Goal: Information Seeking & Learning: Learn about a topic

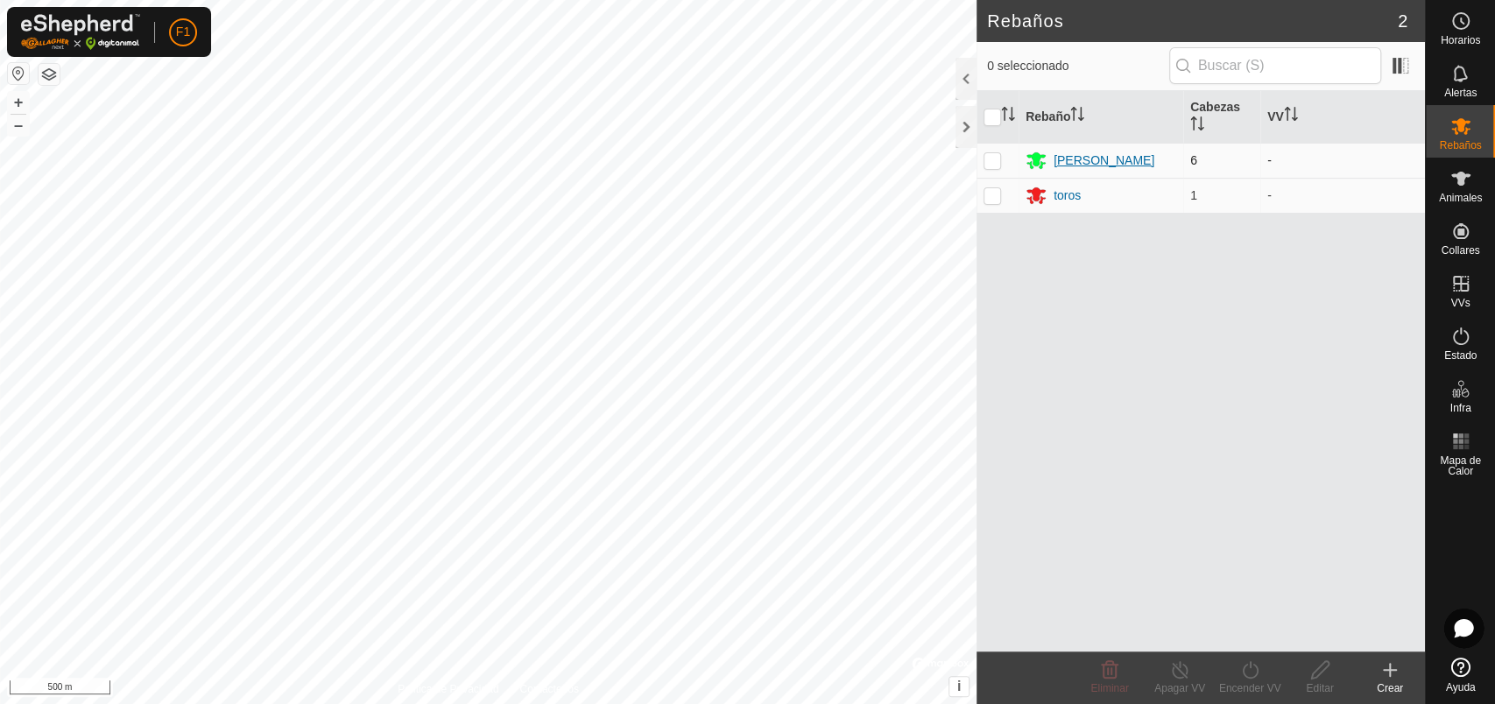
click at [1079, 159] on div "[PERSON_NAME]" at bounding box center [1104, 161] width 101 height 18
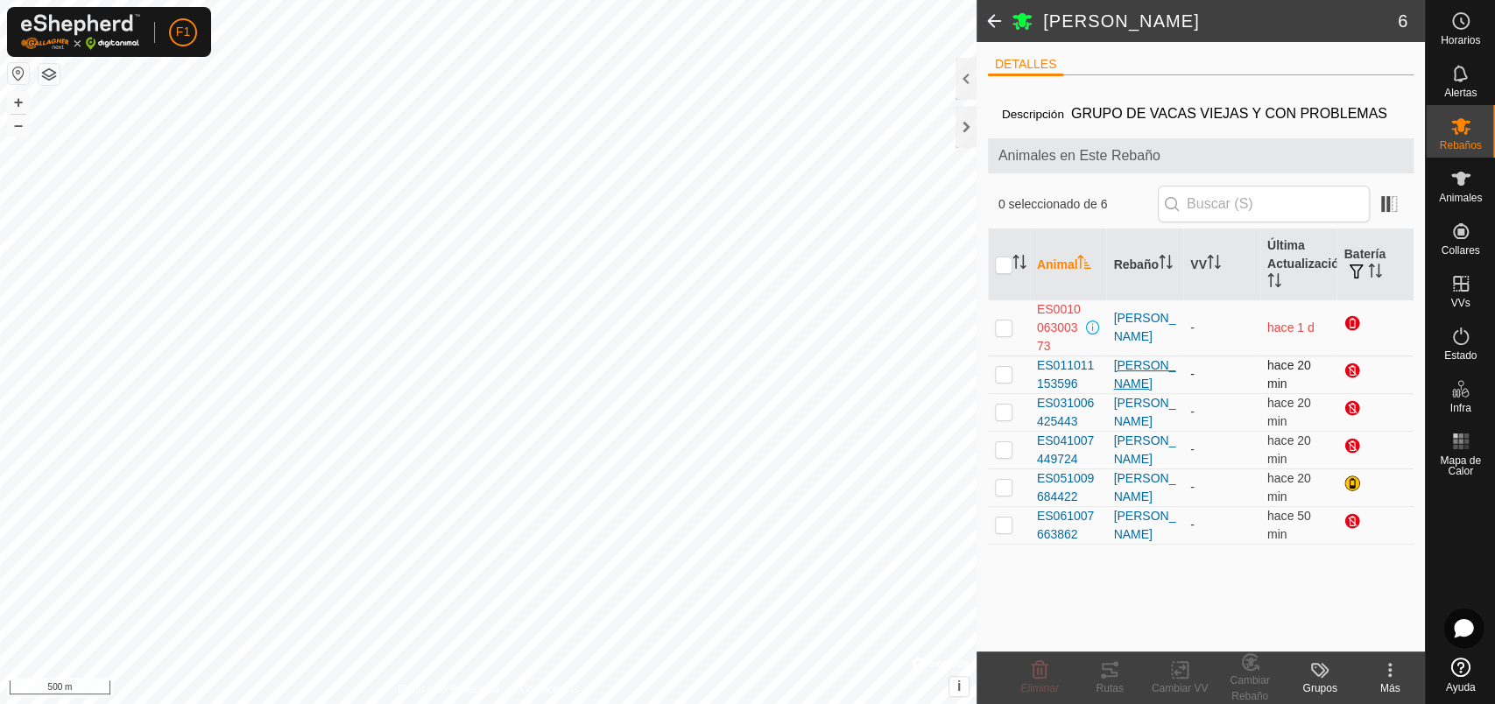
click at [1127, 381] on div "[PERSON_NAME]" at bounding box center [1144, 374] width 63 height 37
click at [1127, 414] on div "[PERSON_NAME]" at bounding box center [1144, 412] width 63 height 37
click at [1127, 451] on div "[PERSON_NAME]" at bounding box center [1144, 450] width 63 height 37
click at [1125, 491] on div "[PERSON_NAME]" at bounding box center [1144, 487] width 63 height 37
click at [1129, 526] on div "[PERSON_NAME]" at bounding box center [1144, 525] width 63 height 37
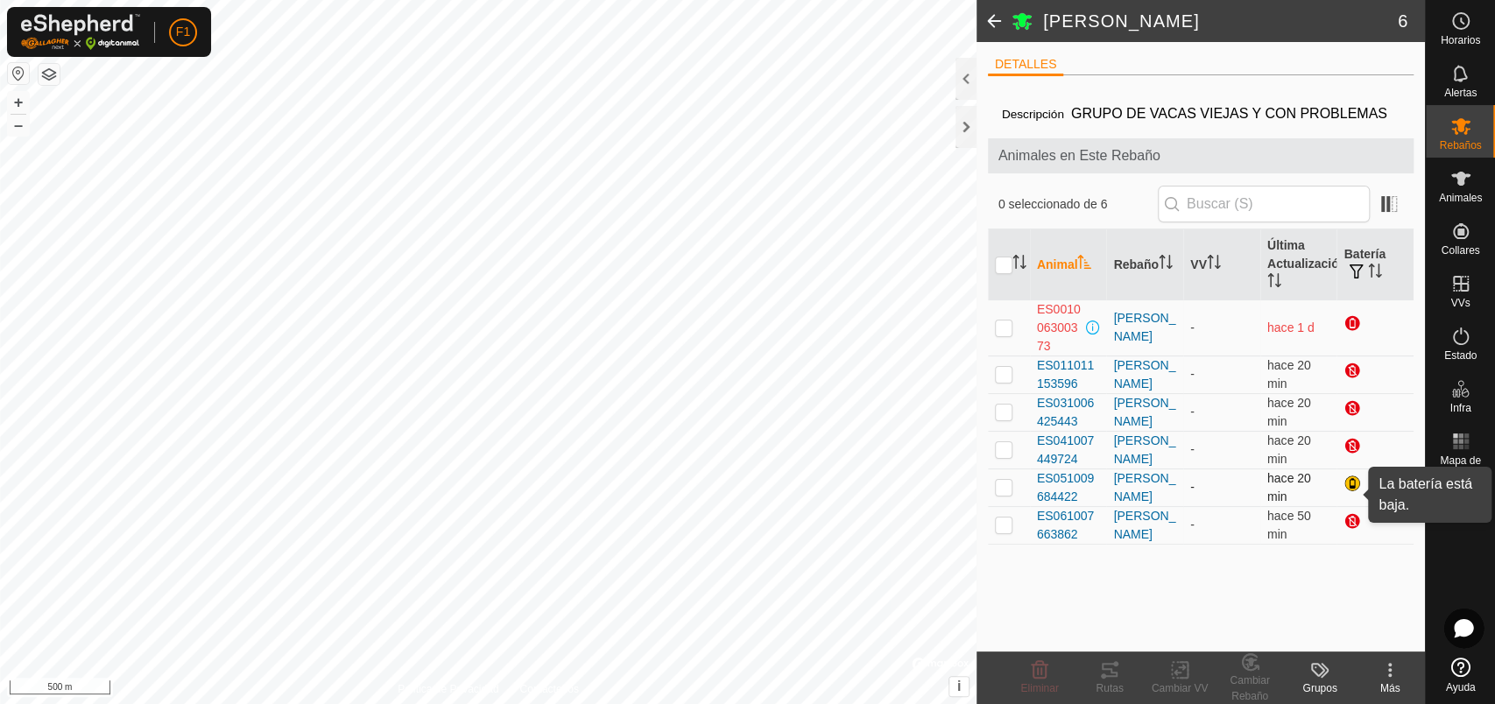
click at [1352, 478] on div at bounding box center [1354, 485] width 21 height 21
click at [1152, 496] on div "[PERSON_NAME]" at bounding box center [1144, 487] width 63 height 37
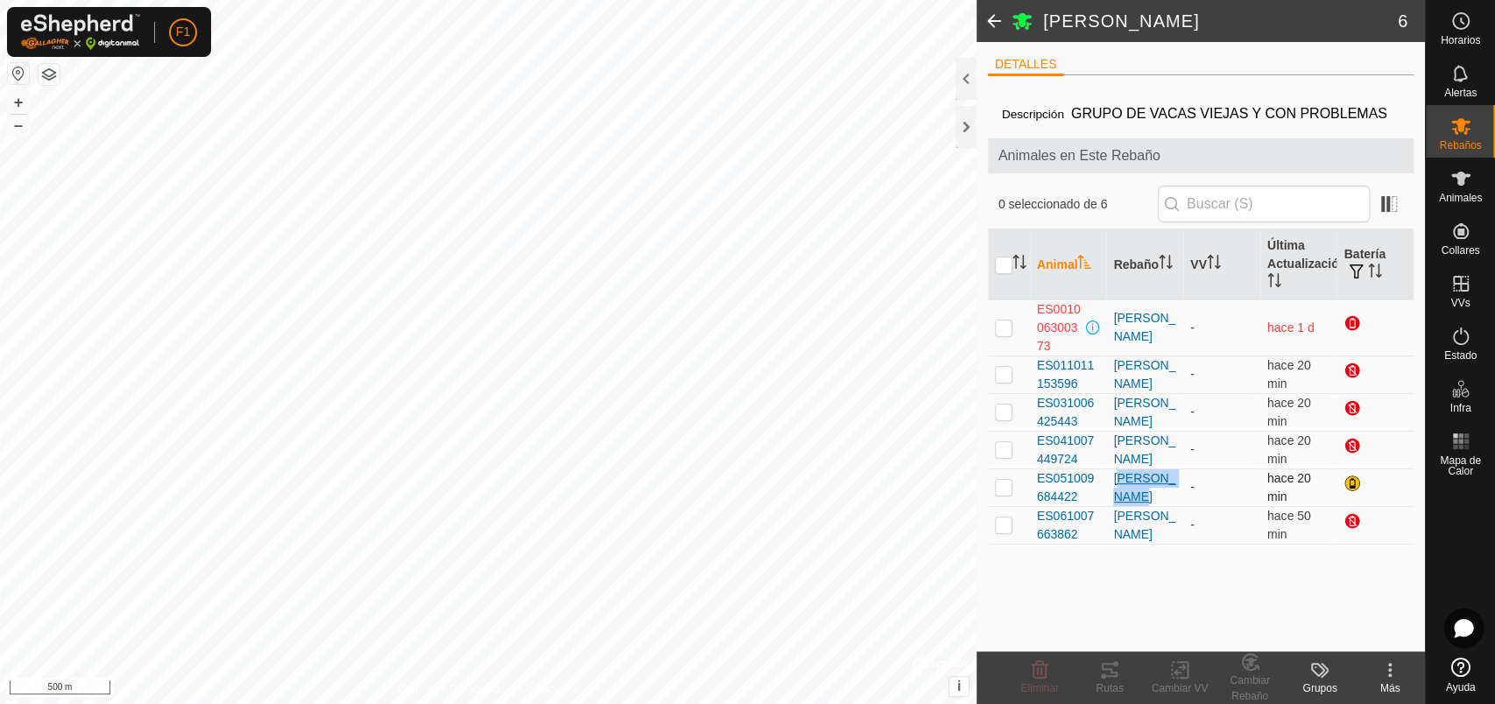
click at [1152, 496] on div "[PERSON_NAME]" at bounding box center [1144, 487] width 63 height 37
click at [1043, 480] on span "ES051009684422" at bounding box center [1068, 487] width 63 height 37
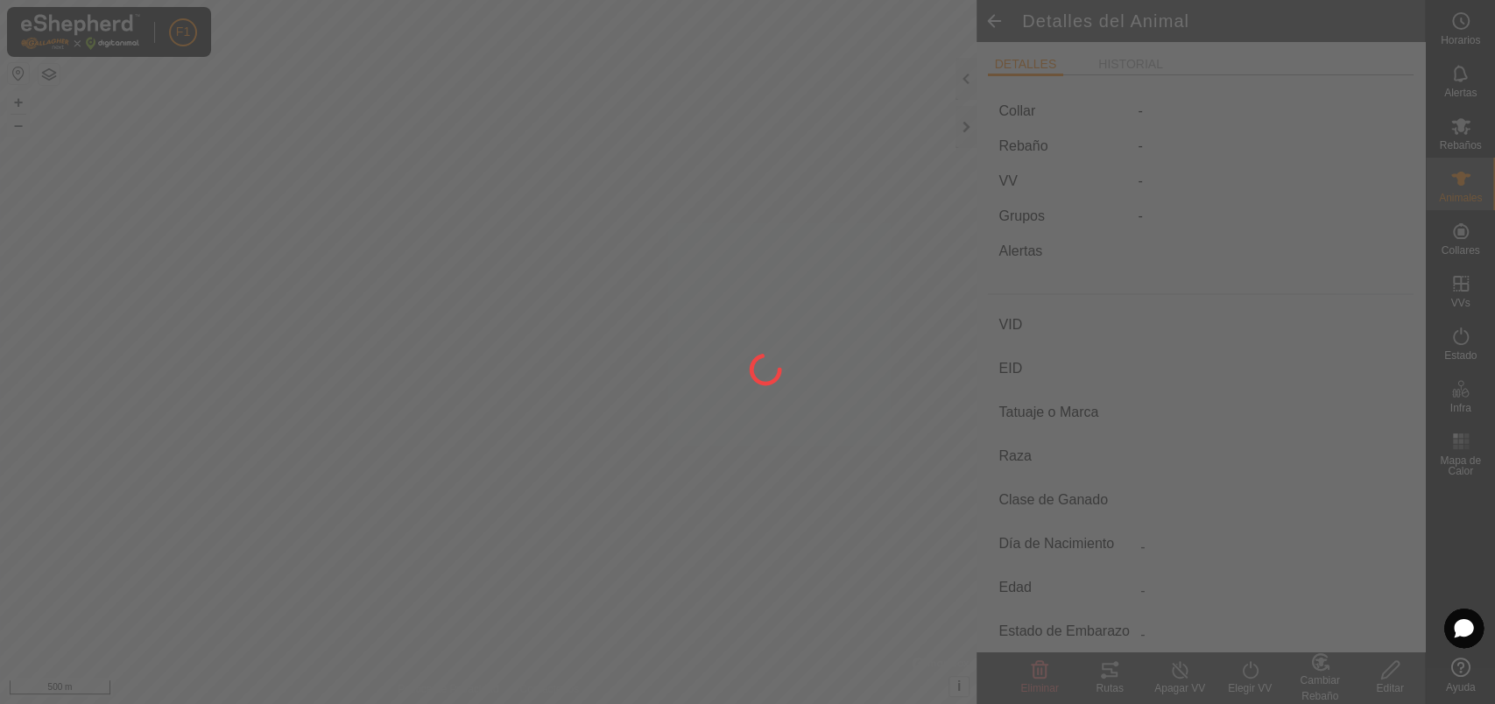
type input "ES051009684422"
type input "-"
type input "Cruzada"
type input "-"
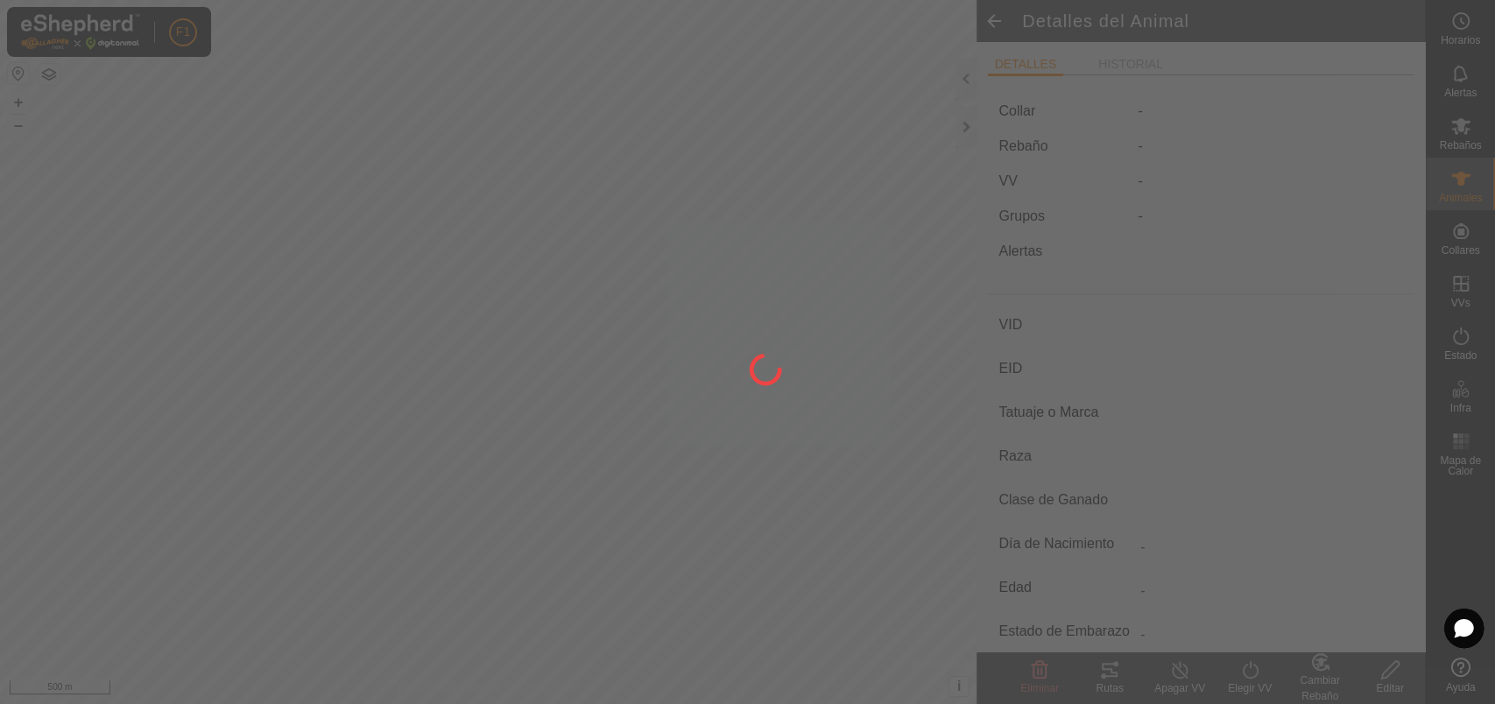
type input "04/2020"
type input "5 years 5 months"
type input "Preñada"
type input "550 kg"
type input "-"
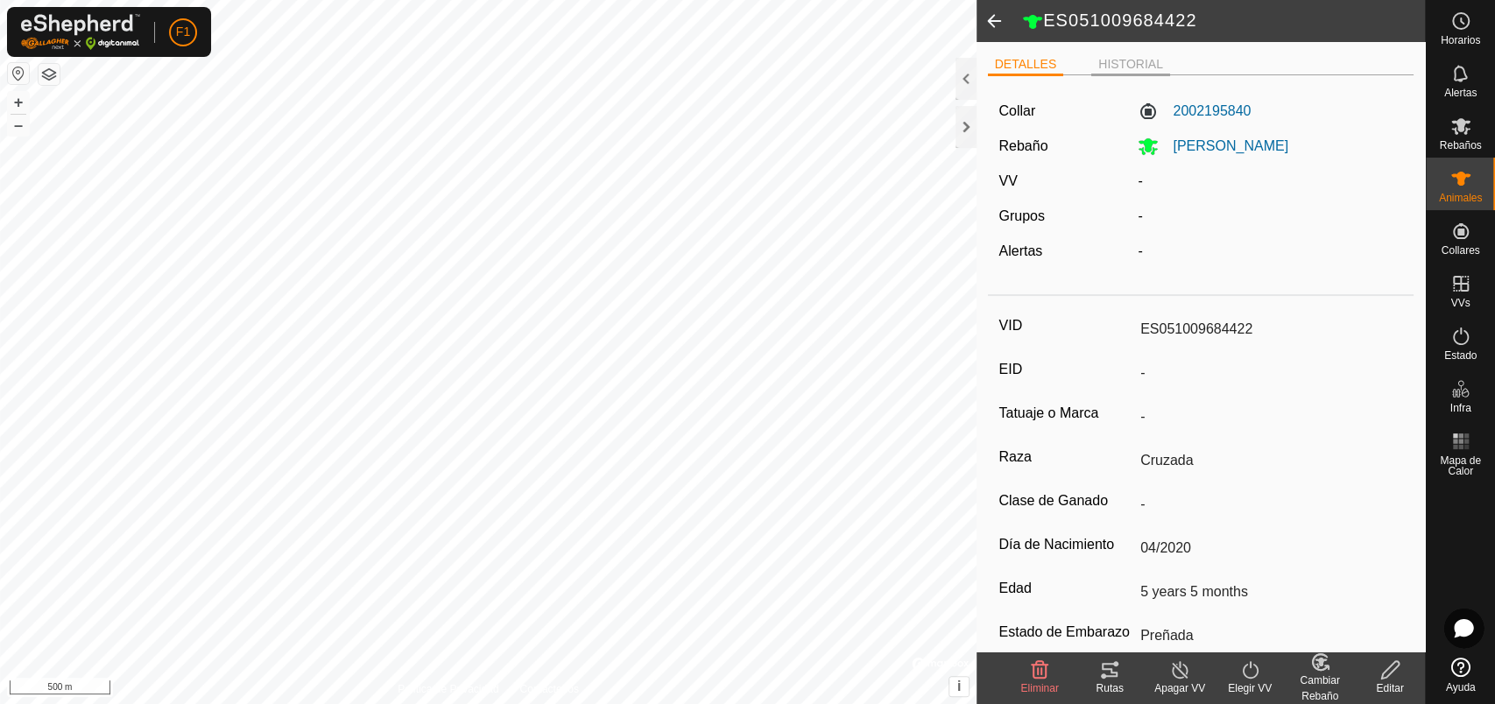
click at [1138, 60] on li "HISTORIAL" at bounding box center [1130, 65] width 79 height 21
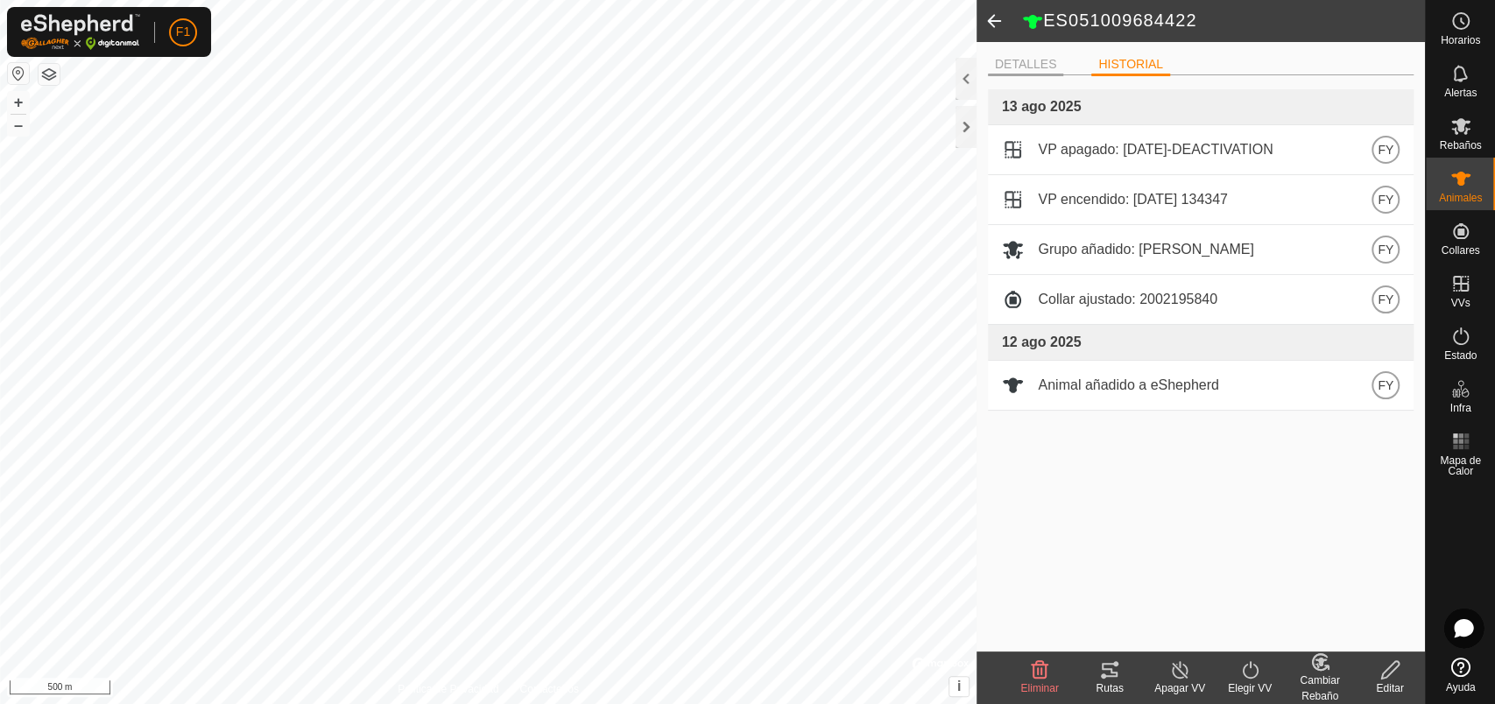
click at [1026, 60] on li "DETALLES" at bounding box center [1026, 65] width 76 height 21
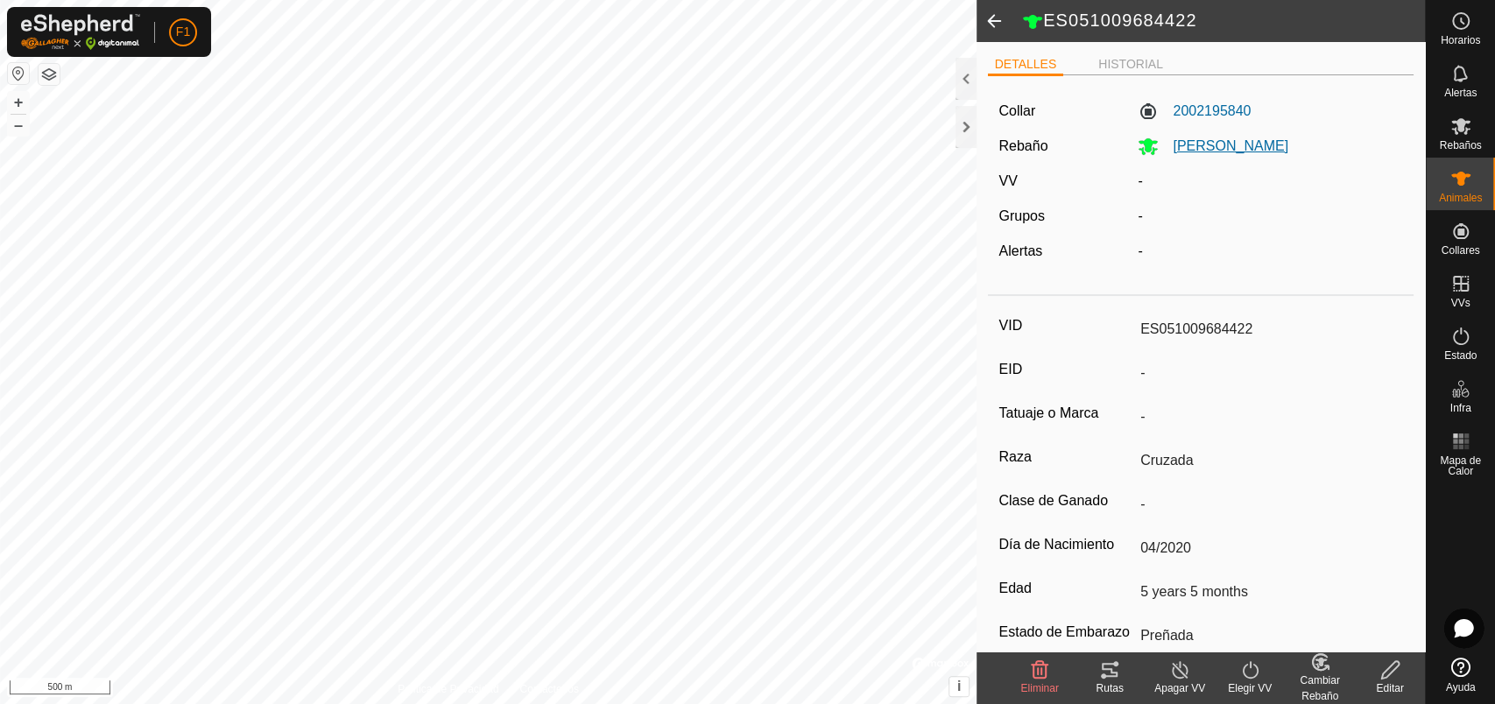
click at [1172, 141] on span "[PERSON_NAME]" at bounding box center [1224, 145] width 130 height 15
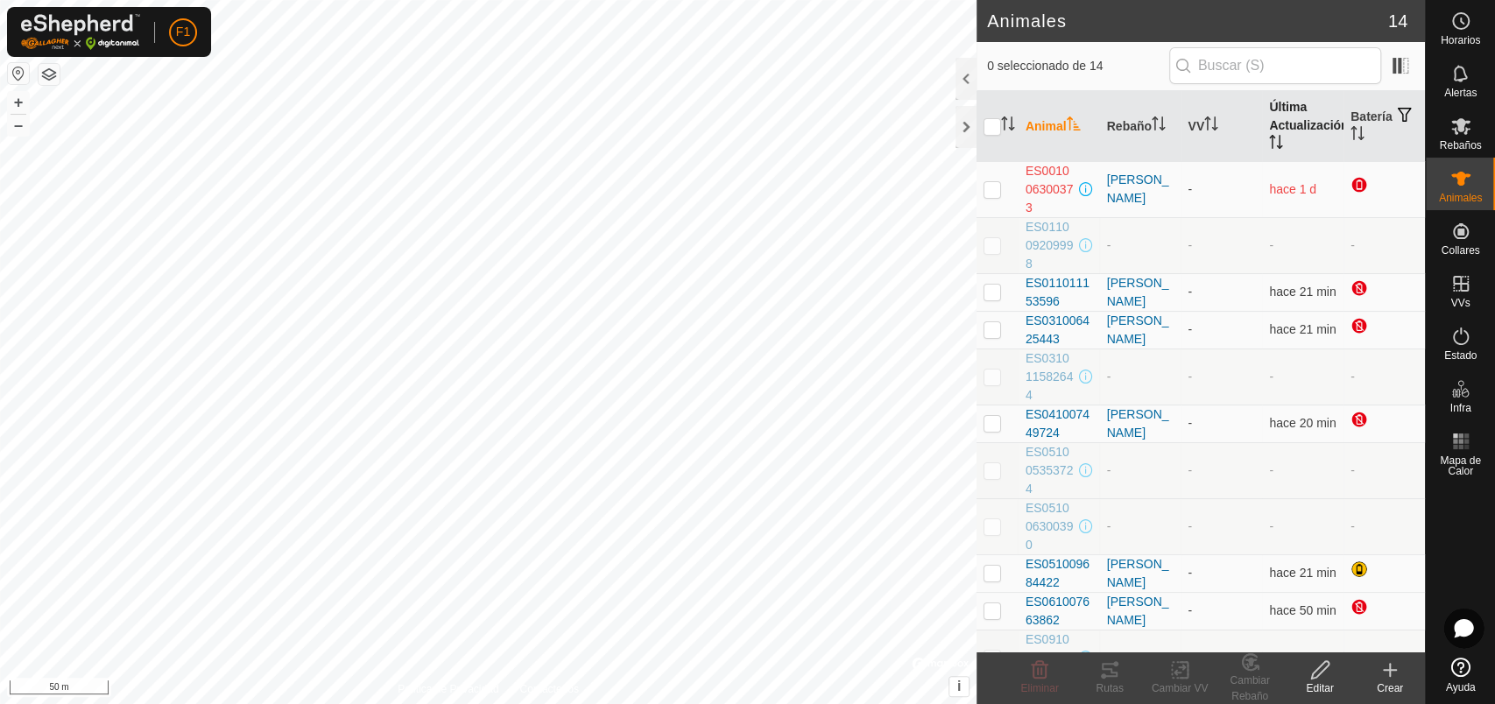
click at [1262, 132] on th "Última Actualización" at bounding box center [1302, 126] width 81 height 71
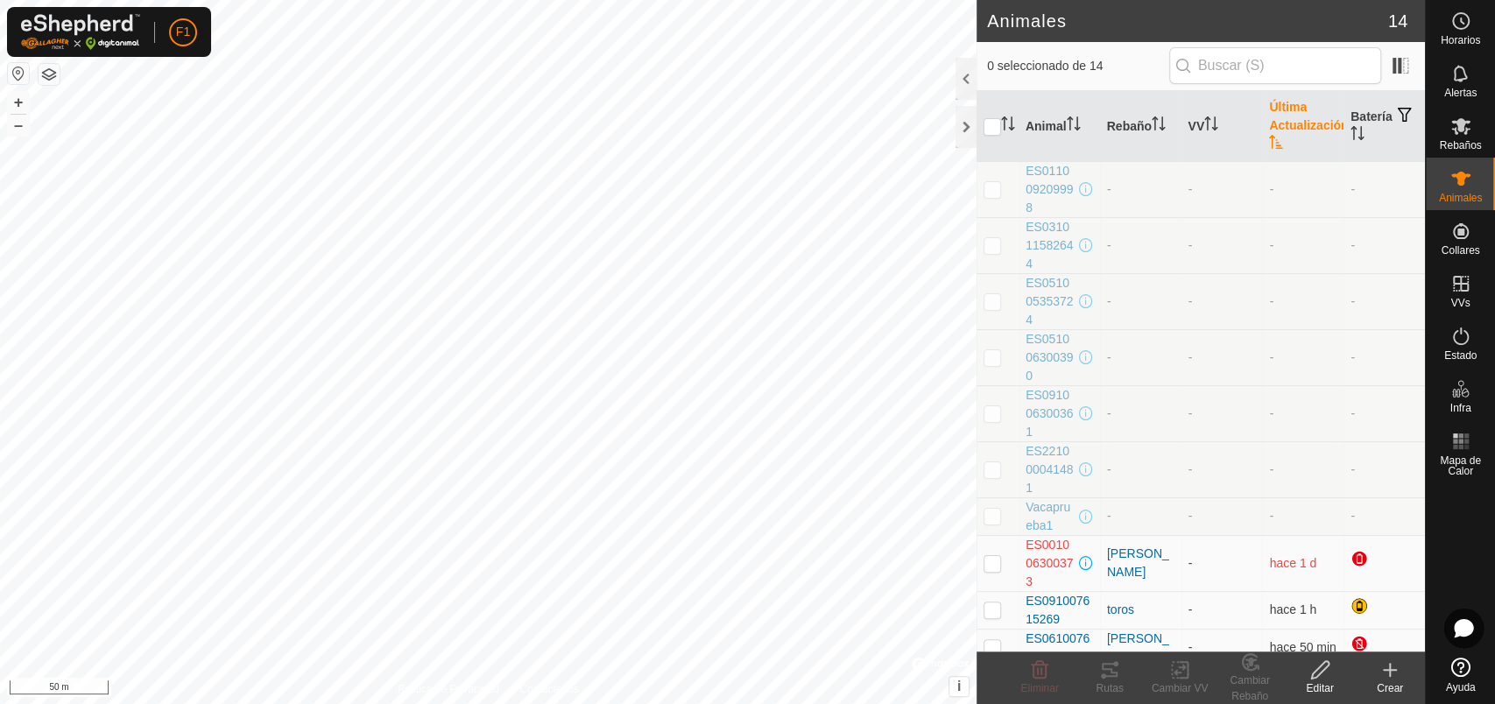
click at [1268, 122] on th "Última Actualización" at bounding box center [1302, 126] width 81 height 71
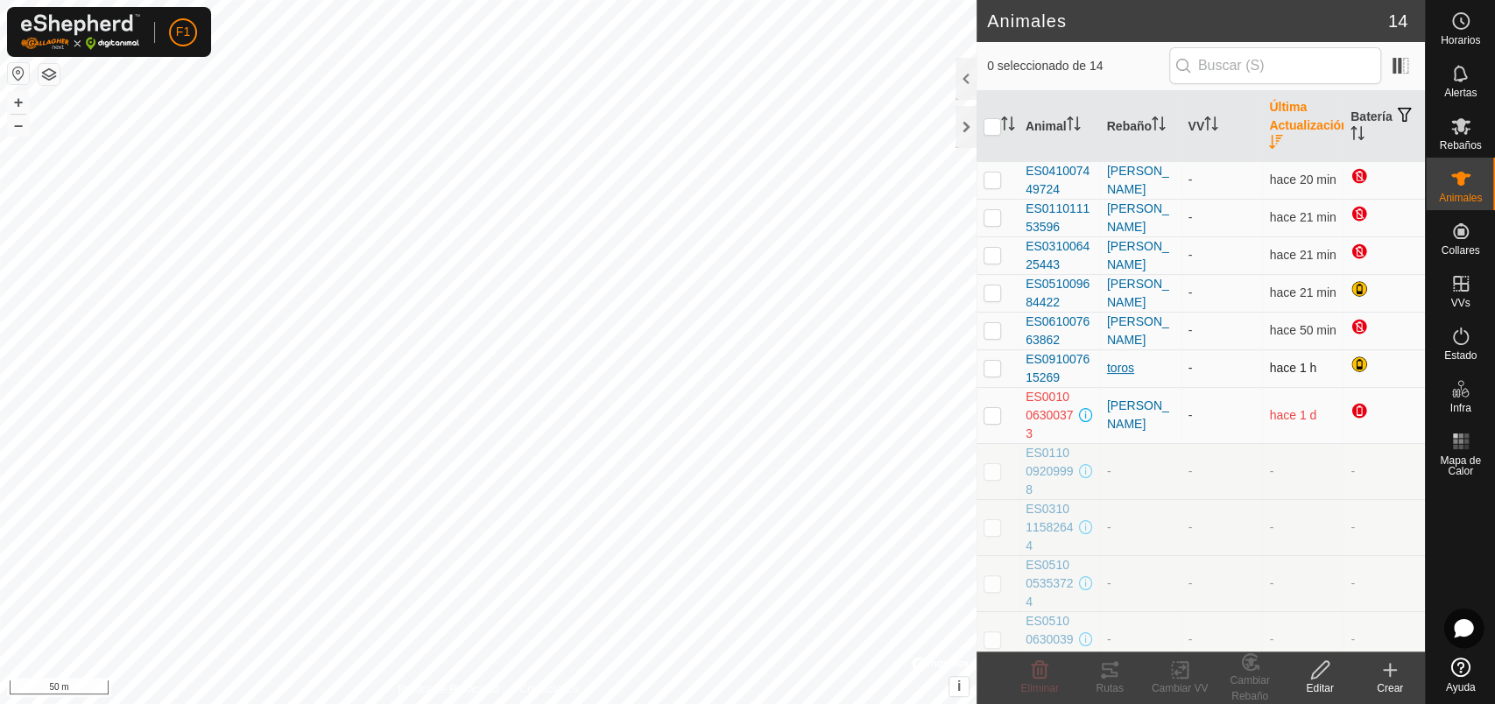
click at [1116, 368] on div "toros" at bounding box center [1140, 368] width 67 height 18
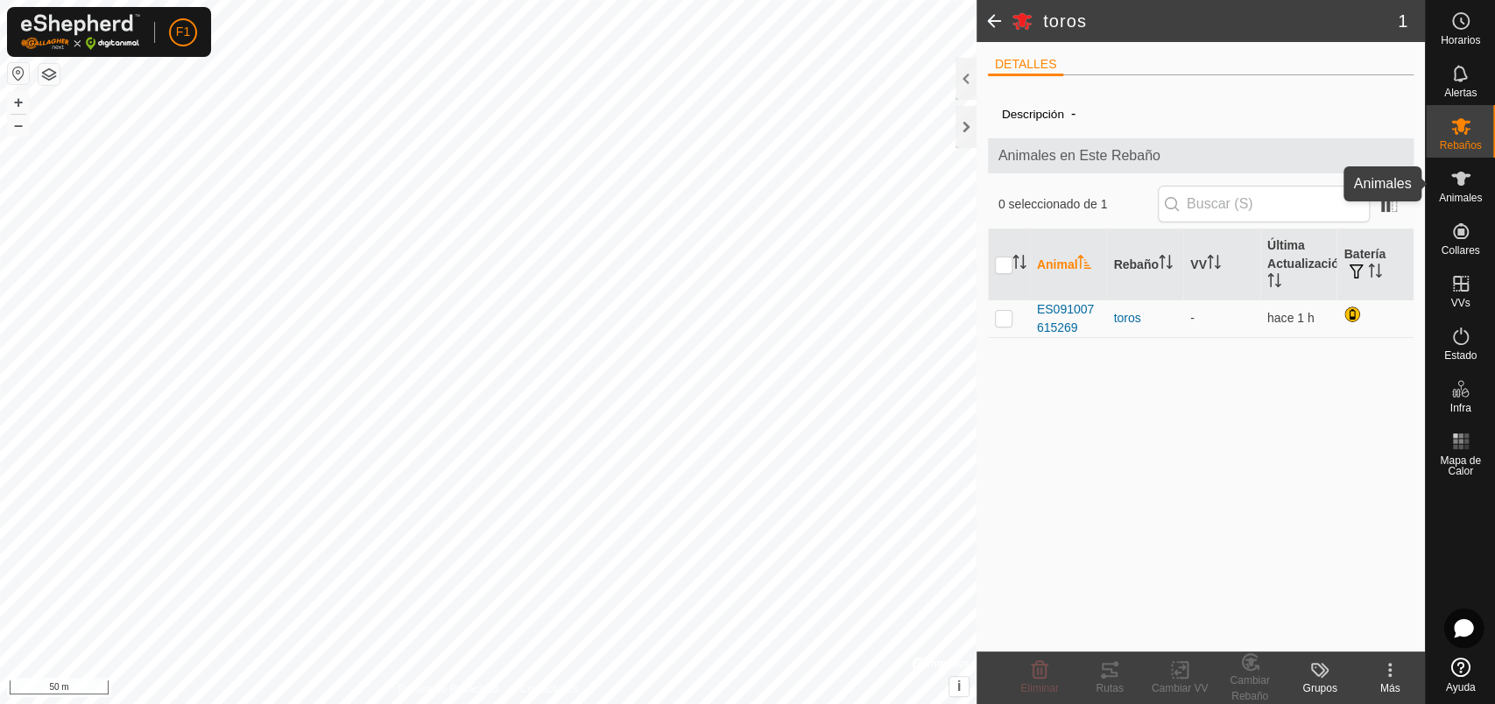
click at [1468, 189] on es-animals-svg-icon at bounding box center [1461, 179] width 32 height 28
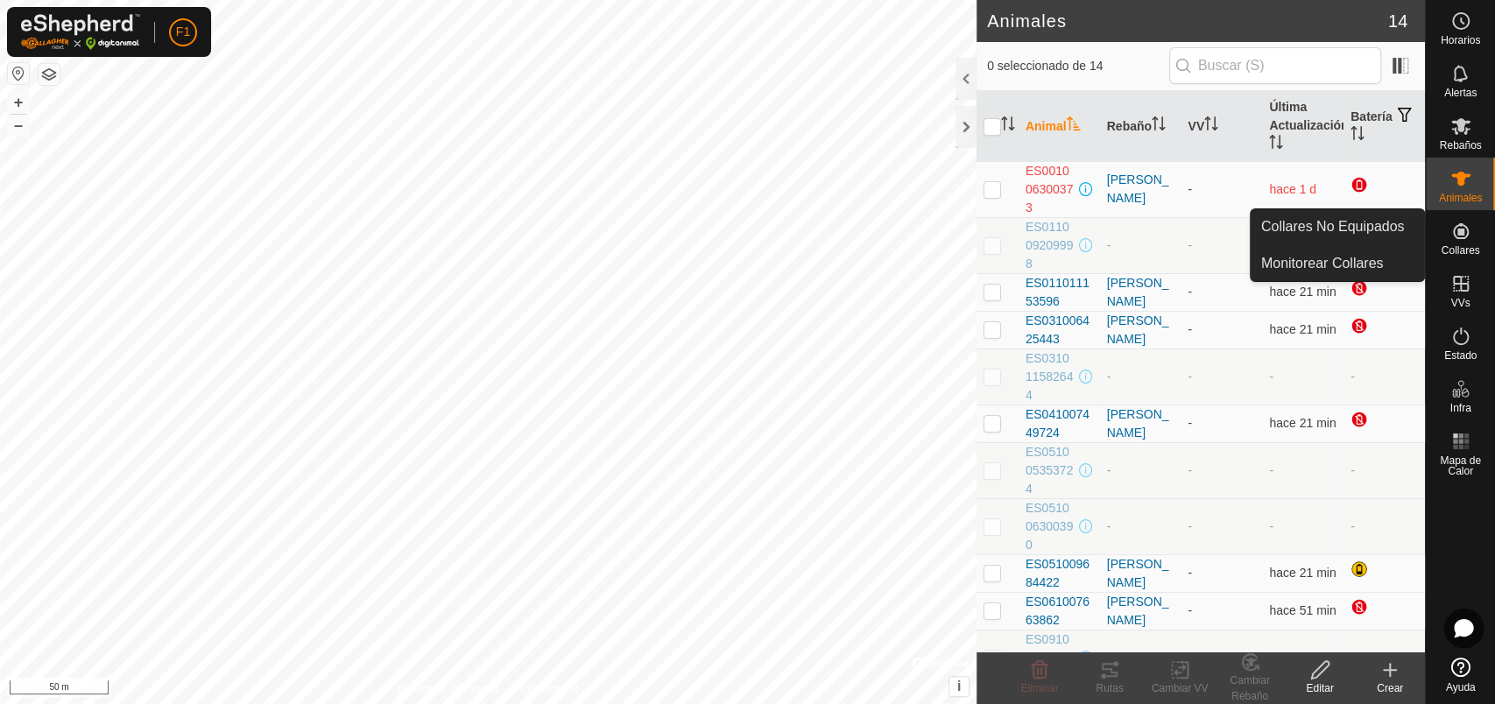
click at [1457, 239] on icon at bounding box center [1460, 231] width 21 height 21
click at [1470, 252] on span "Collares" at bounding box center [1460, 250] width 39 height 11
click at [1464, 245] on span "Collares" at bounding box center [1460, 250] width 39 height 11
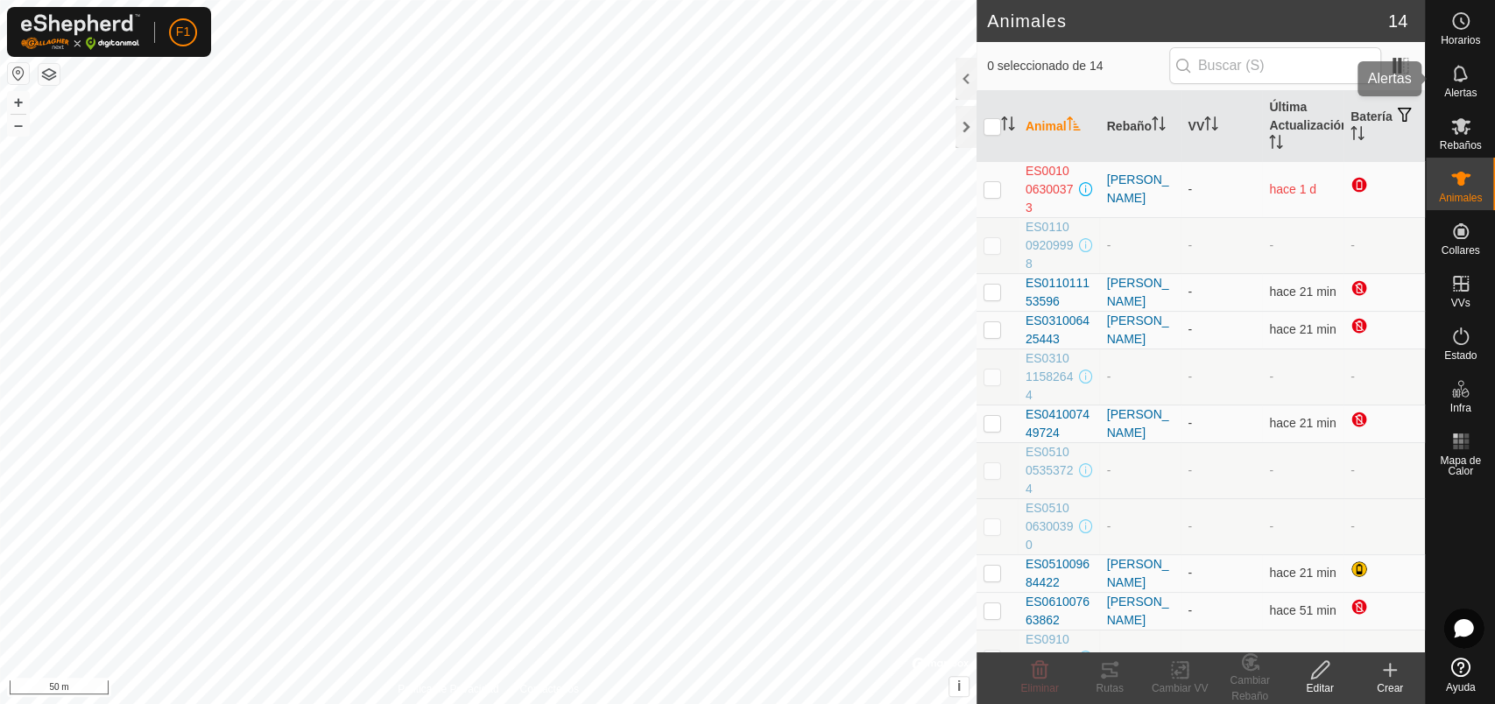
drag, startPoint x: 1464, startPoint y: 132, endPoint x: 1477, endPoint y: 162, distance: 32.2
click at [1464, 131] on icon at bounding box center [1460, 126] width 19 height 17
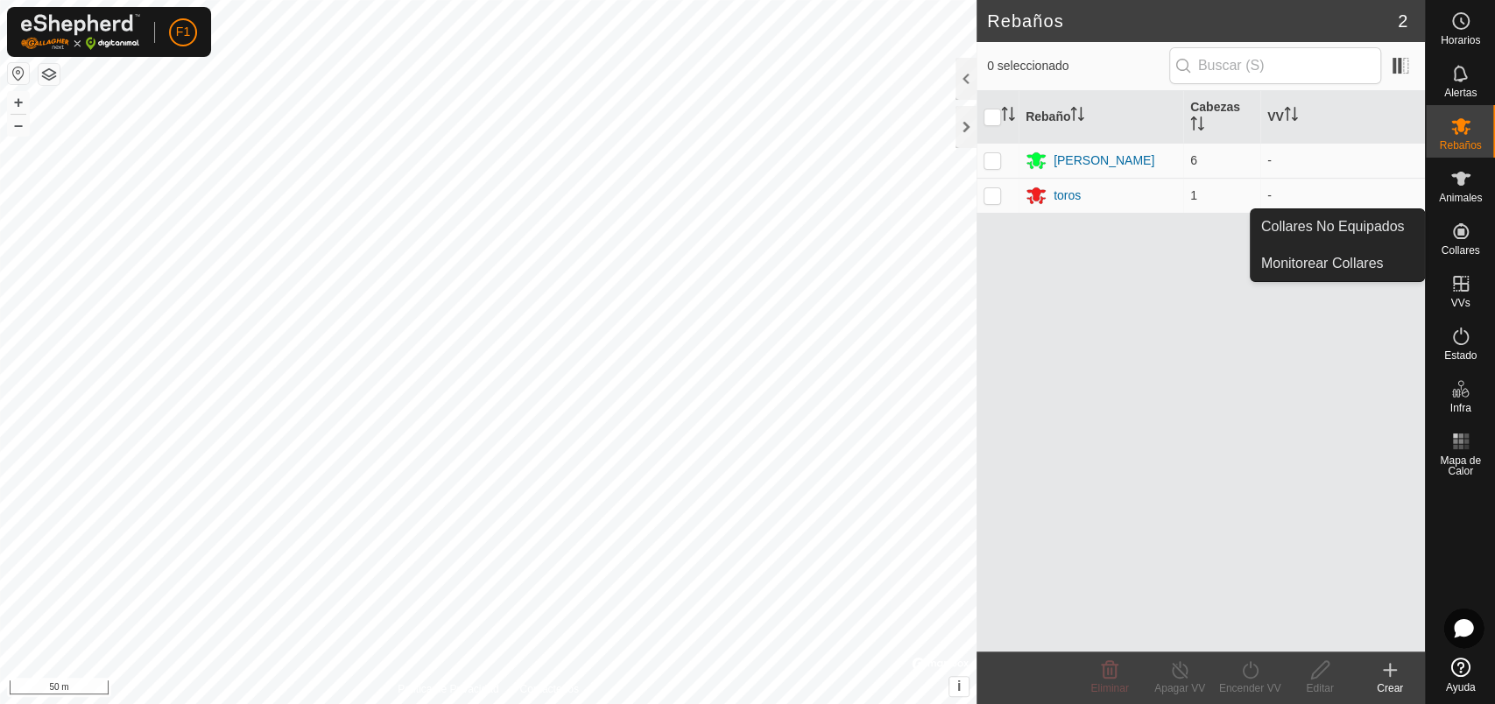
click at [1461, 237] on icon at bounding box center [1461, 231] width 16 height 16
click at [1460, 237] on icon at bounding box center [1461, 231] width 16 height 16
click at [1358, 261] on link "Monitorear Collares" at bounding box center [1337, 263] width 173 height 35
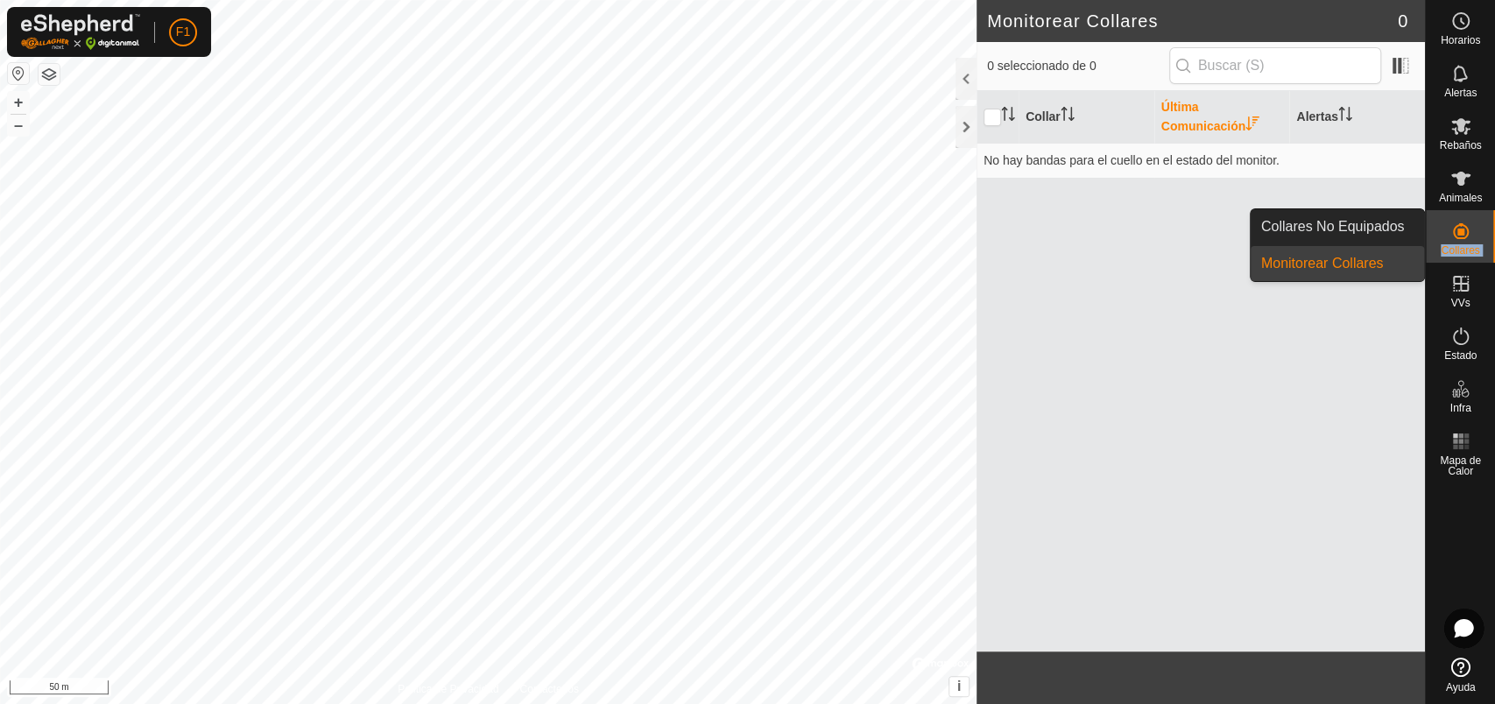
click at [1473, 249] on span "Collares" at bounding box center [1460, 250] width 39 height 11
click at [1368, 230] on span "Collares No Equipados" at bounding box center [1333, 226] width 144 height 21
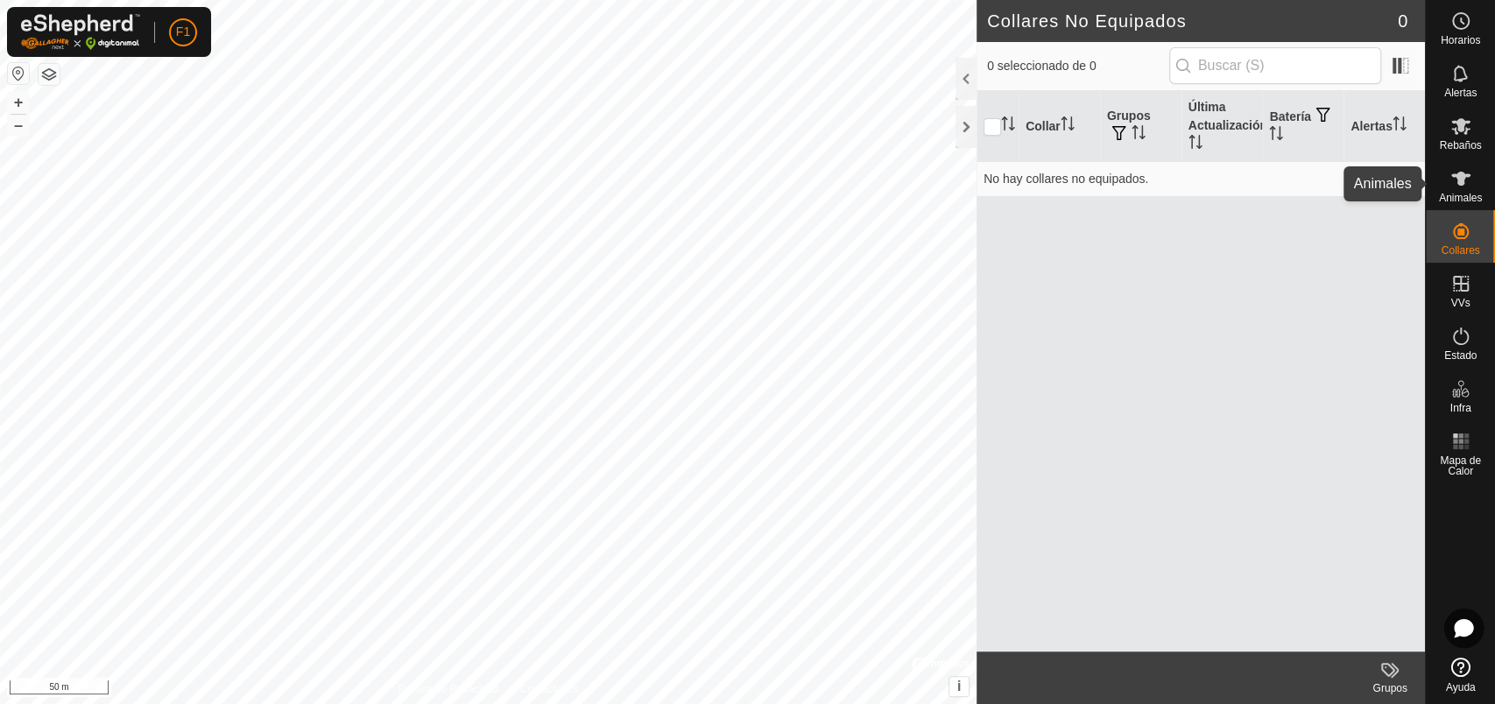
click at [1451, 193] on span "Animales" at bounding box center [1460, 198] width 43 height 11
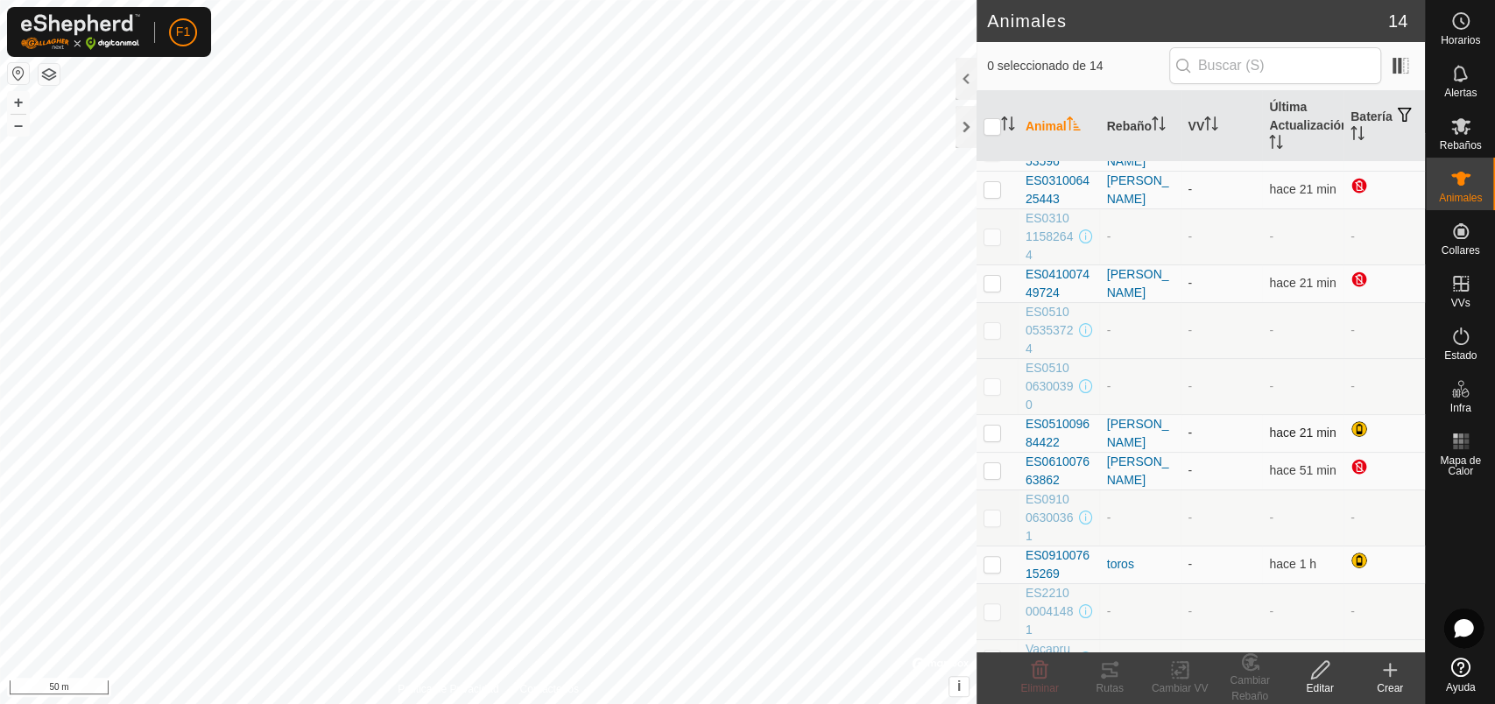
scroll to position [164, 0]
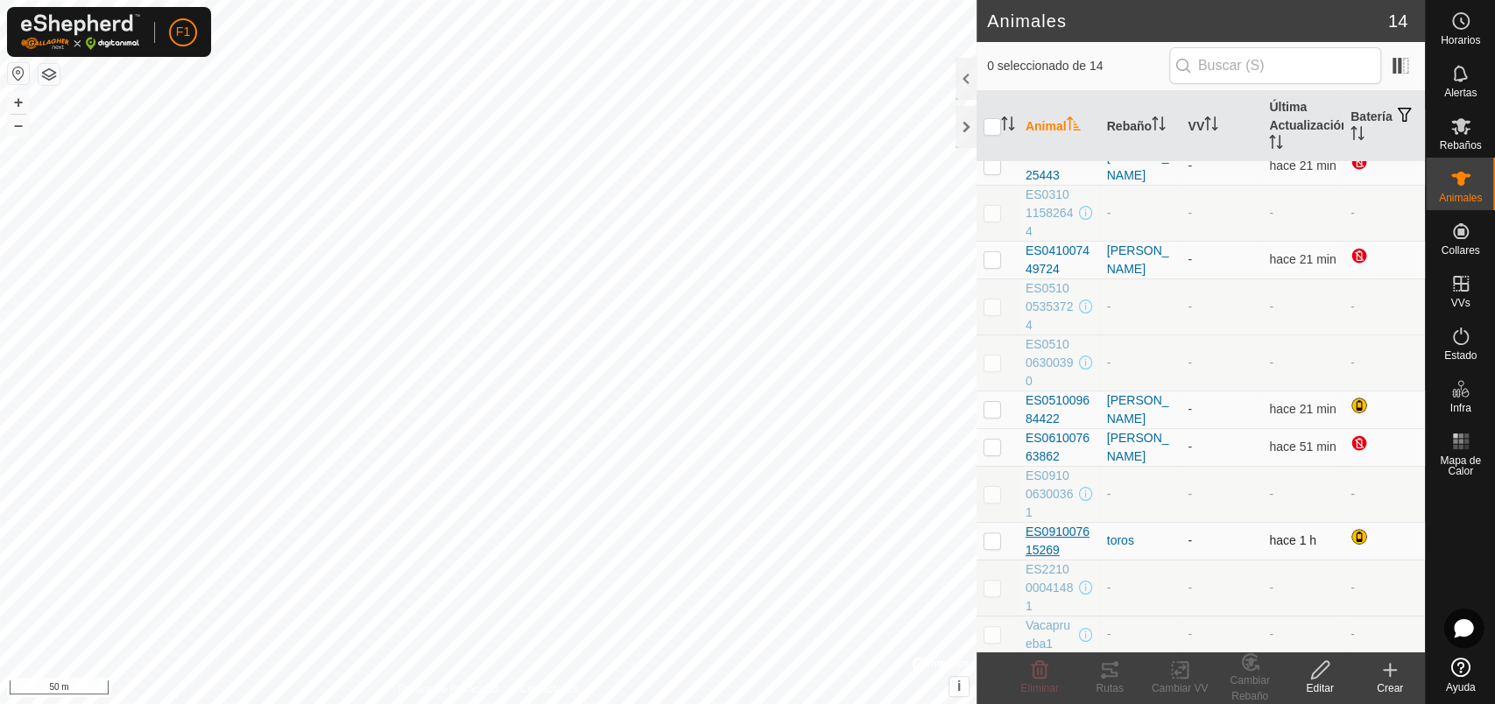
click at [1046, 530] on span "ES091007615269" at bounding box center [1059, 541] width 67 height 37
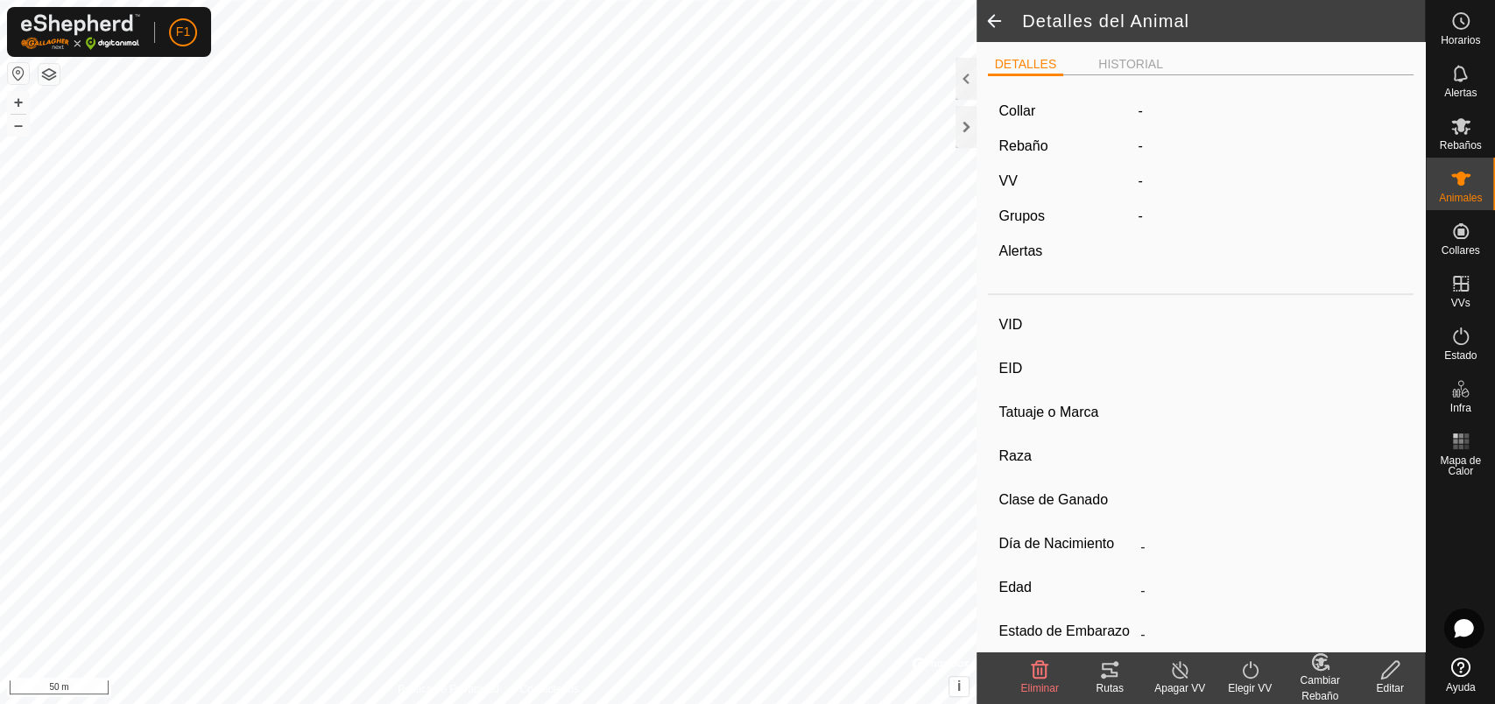
type input "ES091007615269"
type input "-"
type input "Limousine"
type input "-"
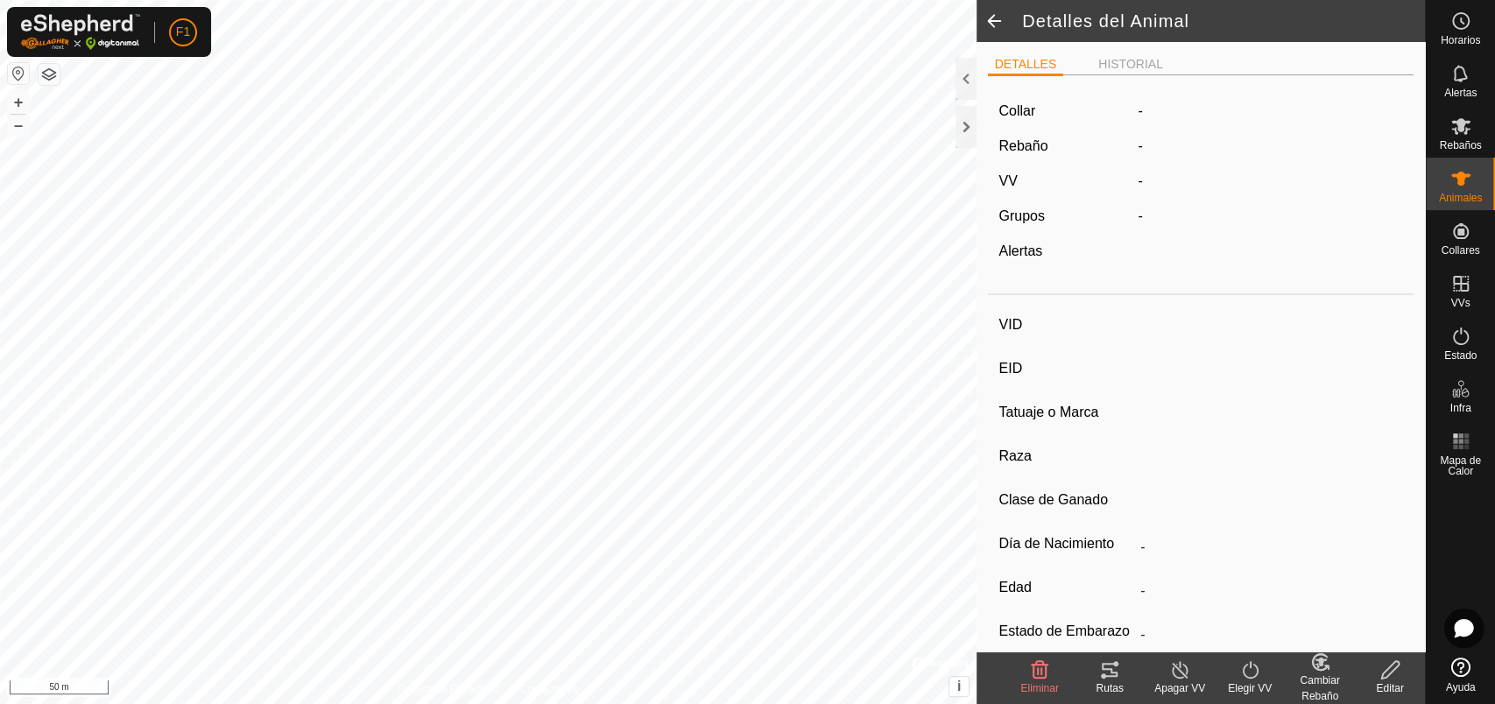
type input "05/2015"
type input "10 years 5 months"
type input "Vacía"
type input "900 kg"
type input "-"
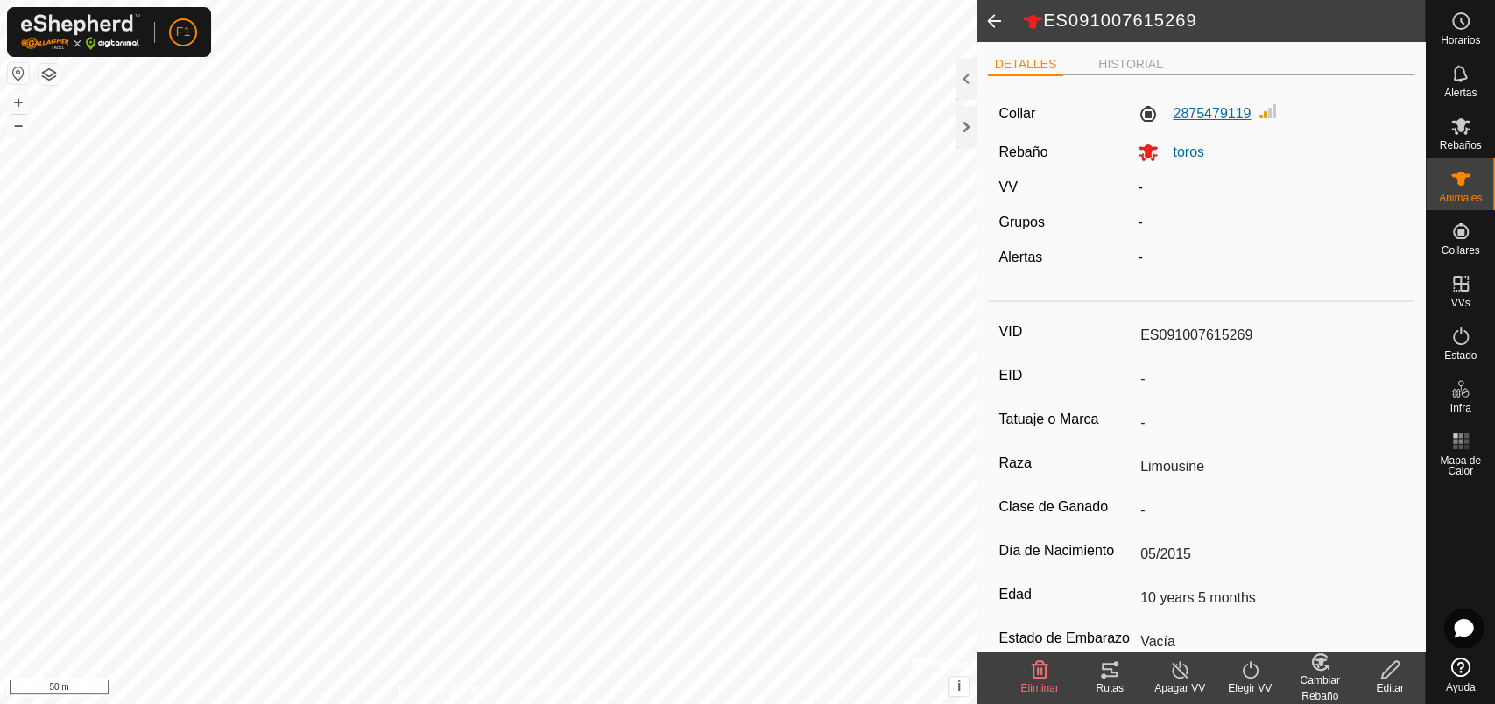
click at [1194, 110] on label "2875479119" at bounding box center [1194, 113] width 113 height 21
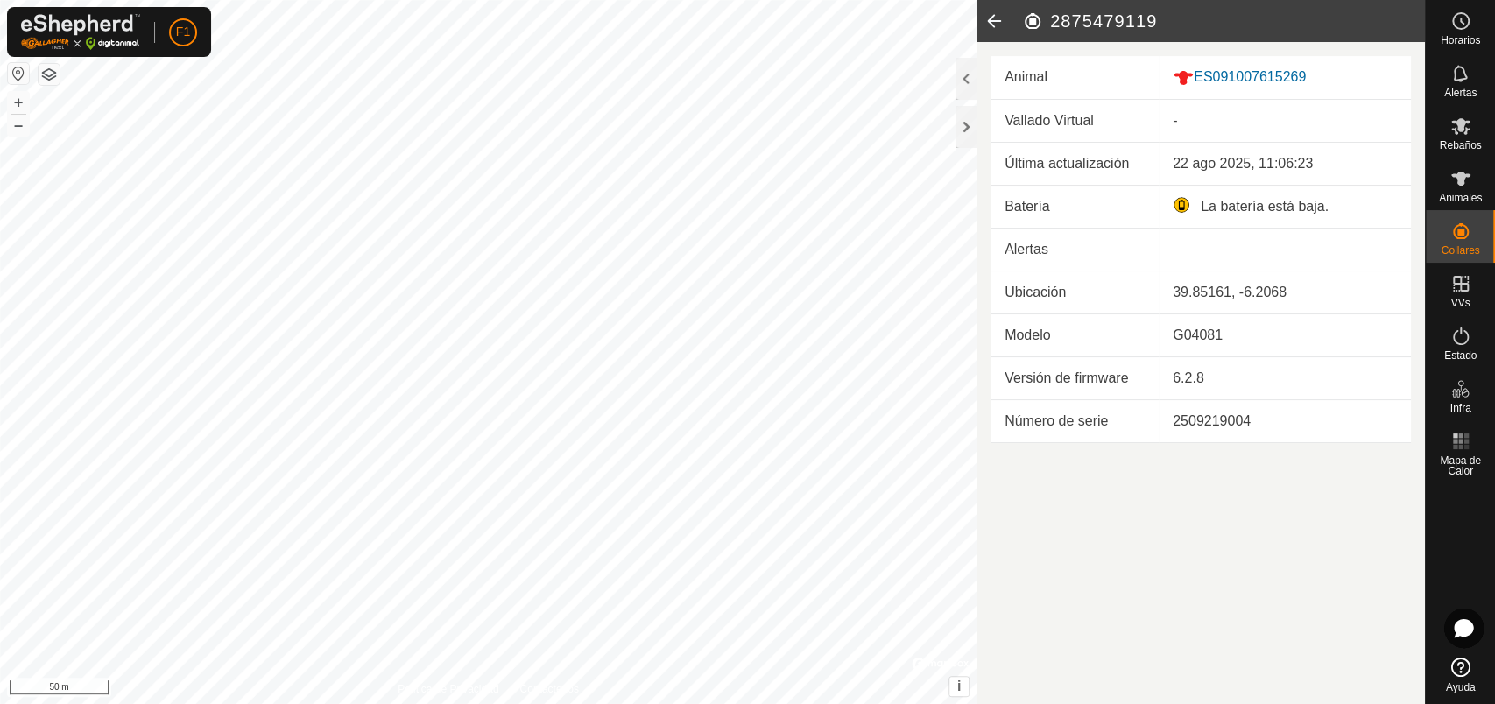
click at [1163, 215] on td "La batería está baja." at bounding box center [1285, 206] width 252 height 43
click at [1199, 207] on div "La batería está baja." at bounding box center [1285, 206] width 224 height 21
click at [1201, 207] on div "La batería está baja." at bounding box center [1285, 206] width 224 height 21
click at [995, 13] on icon at bounding box center [994, 21] width 35 height 42
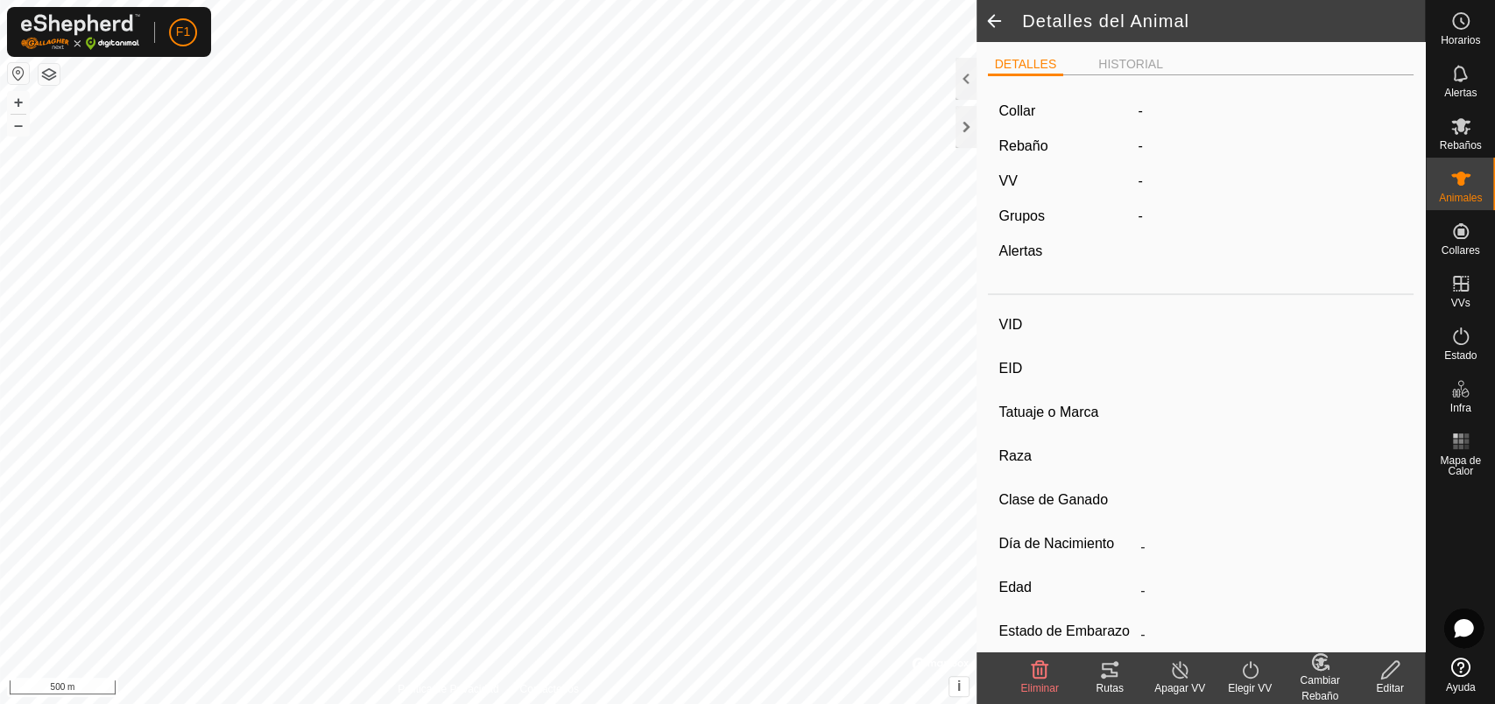
type input "ES091007615269"
type input "-"
type input "Limousine"
type input "-"
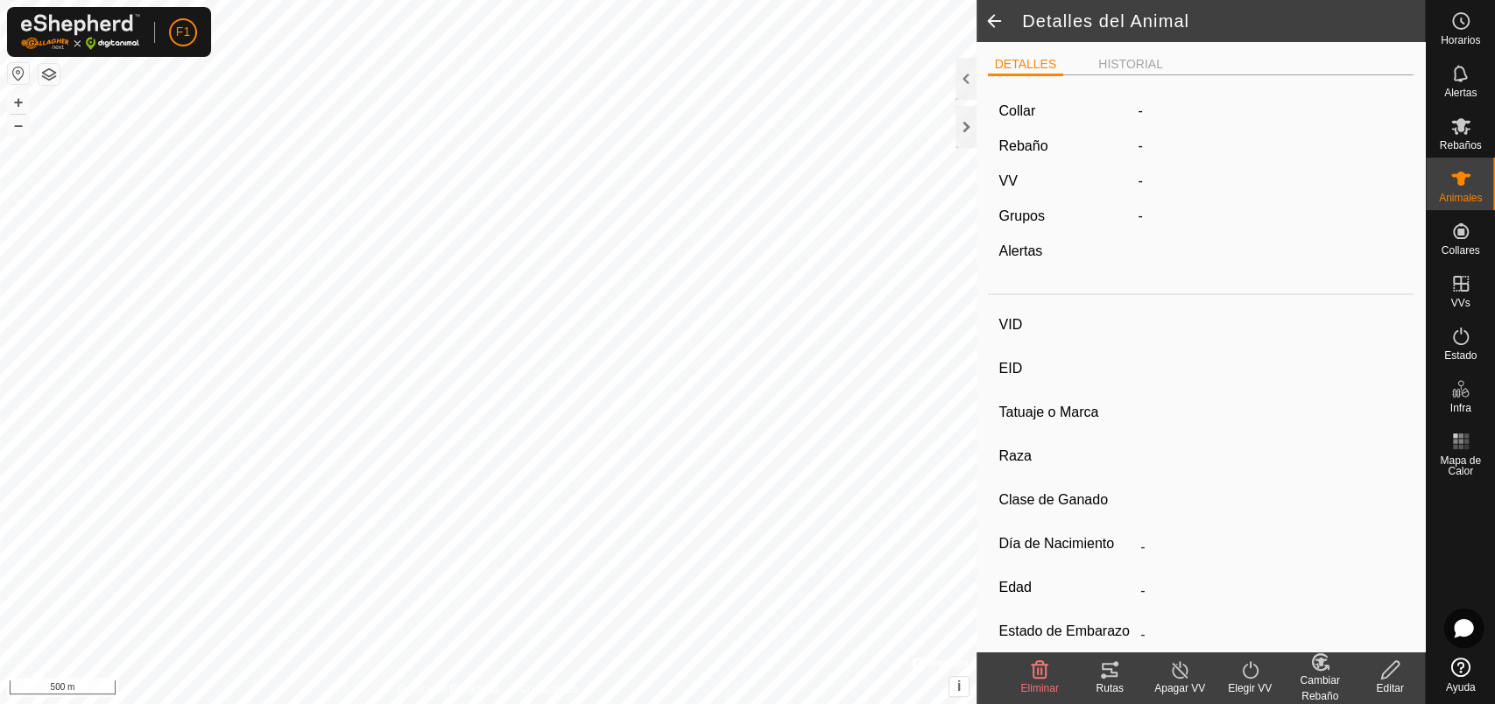
type input "05/2015"
type input "10 years 5 months"
type input "Vacía"
type input "900 kg"
type input "-"
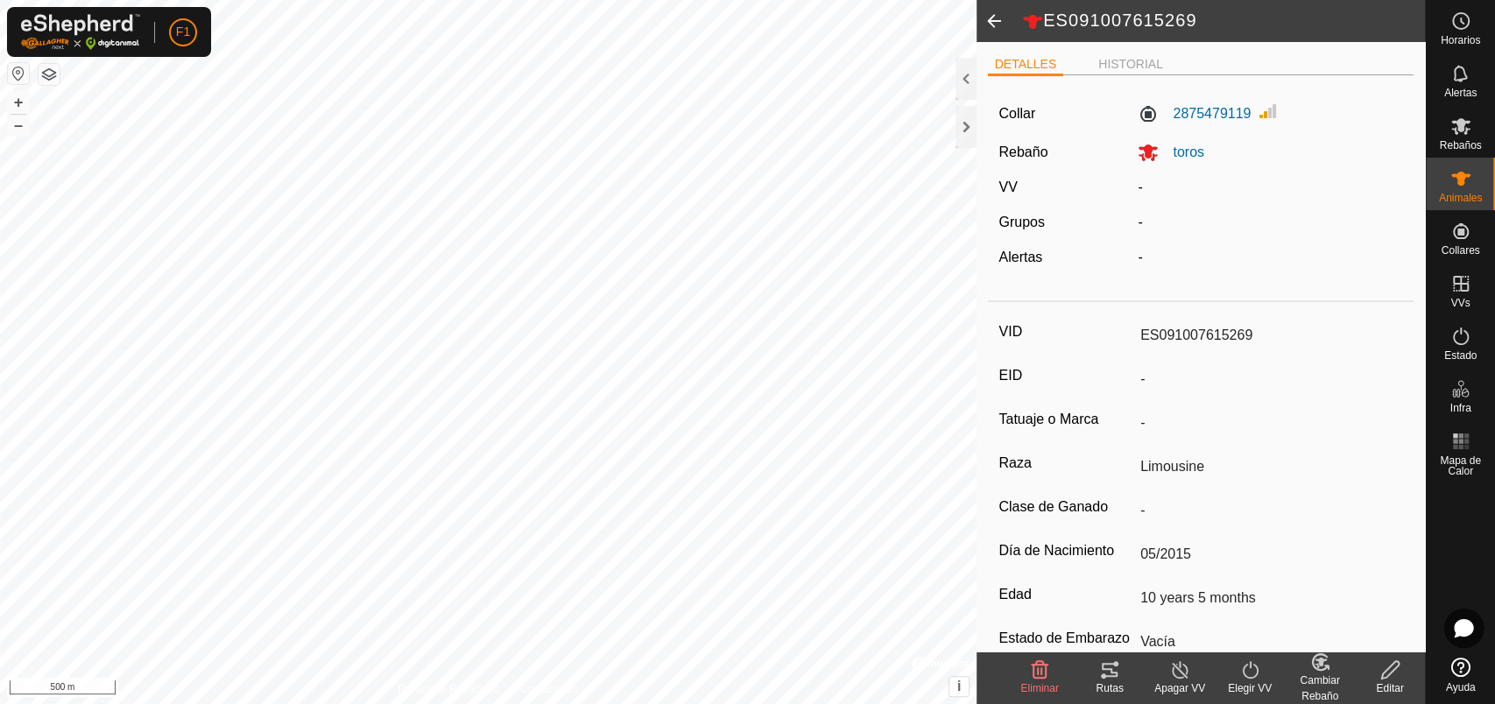
click at [990, 22] on span at bounding box center [994, 21] width 35 height 42
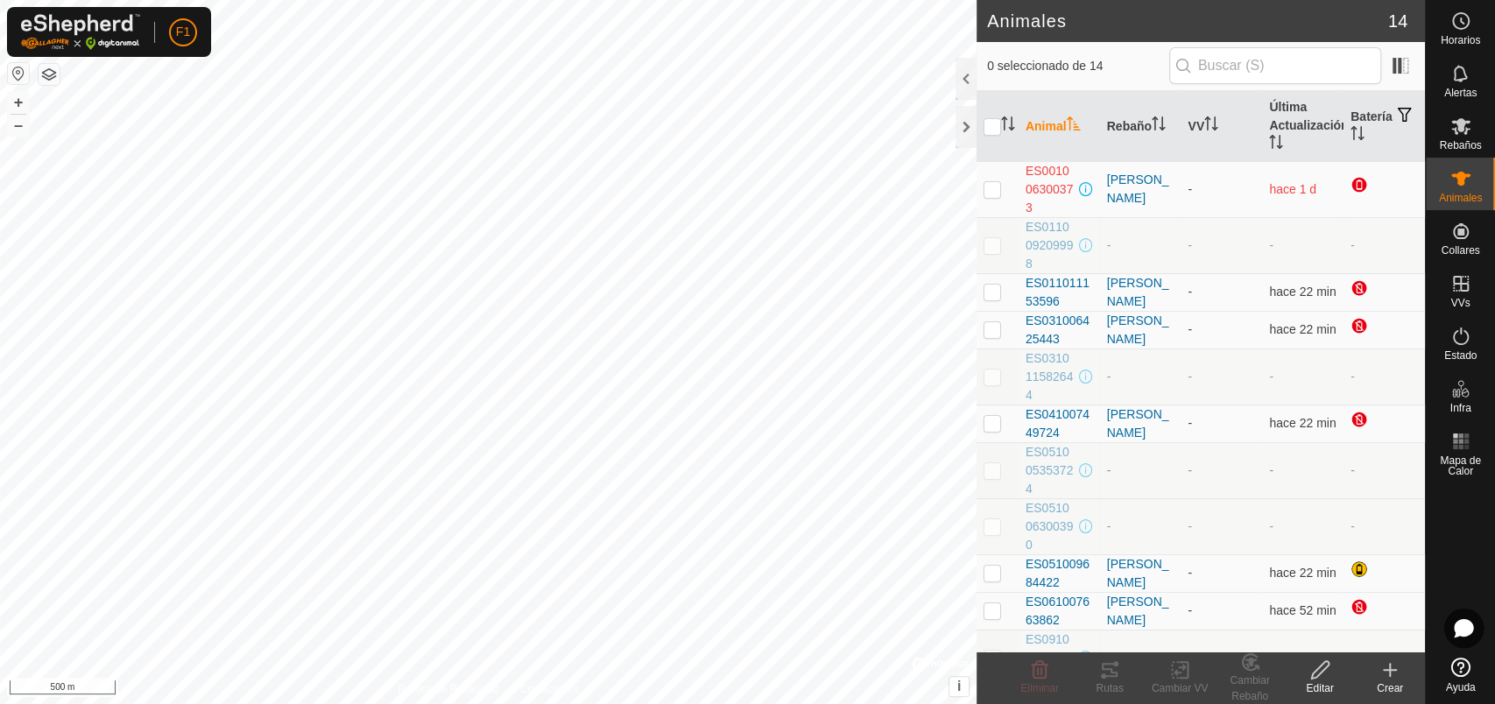
scroll to position [164, 0]
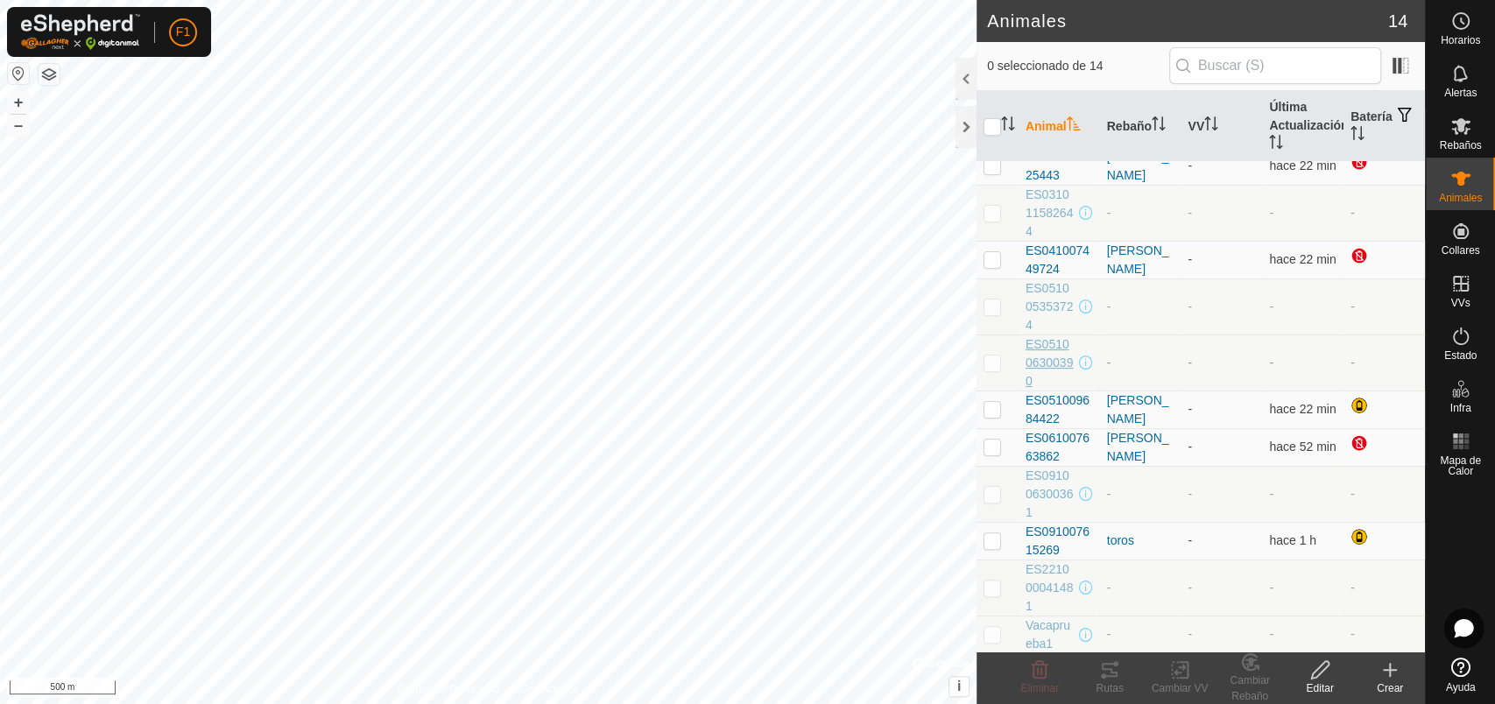
click at [1041, 362] on span "ES051006300390" at bounding box center [1051, 362] width 50 height 55
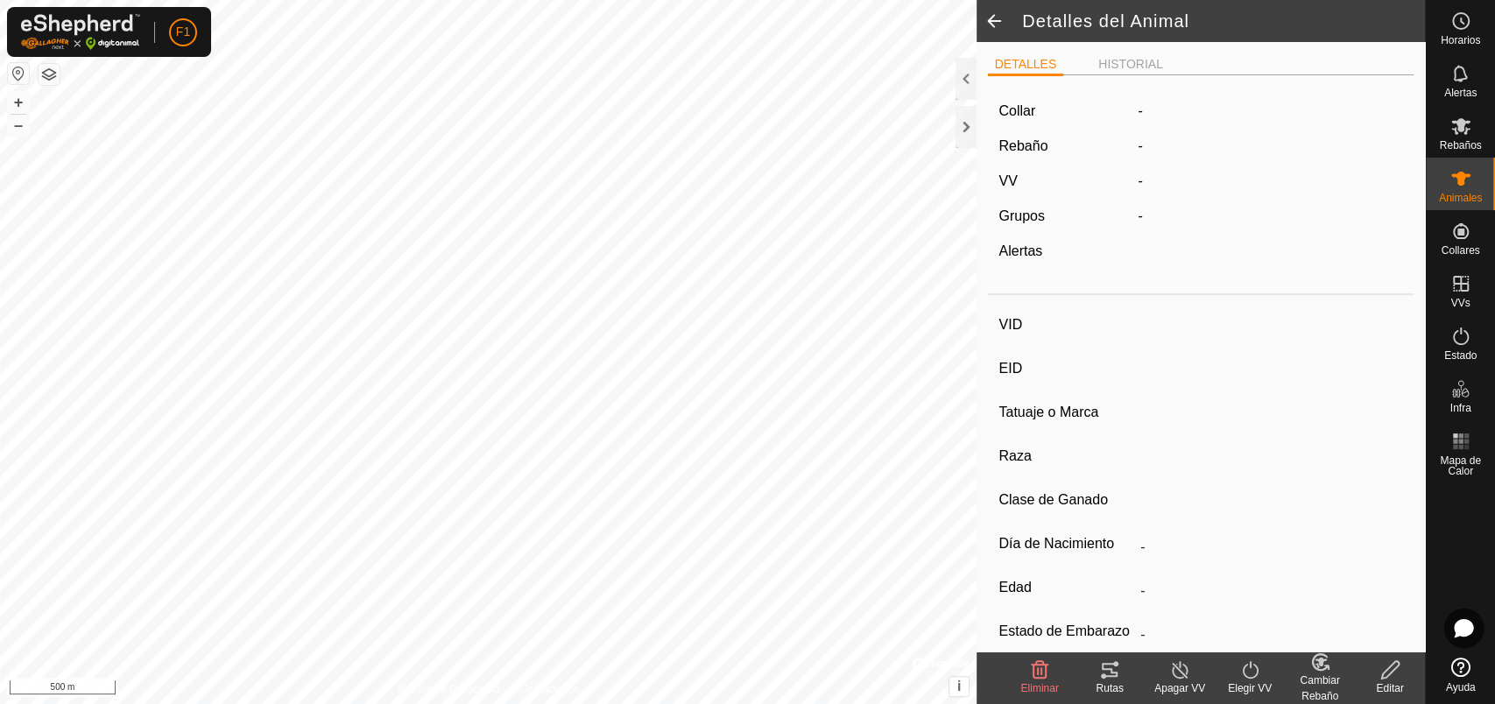
type input "ES051006300390"
type input "-"
type input "NEGRA1M"
type input "Cruzada"
type input "-"
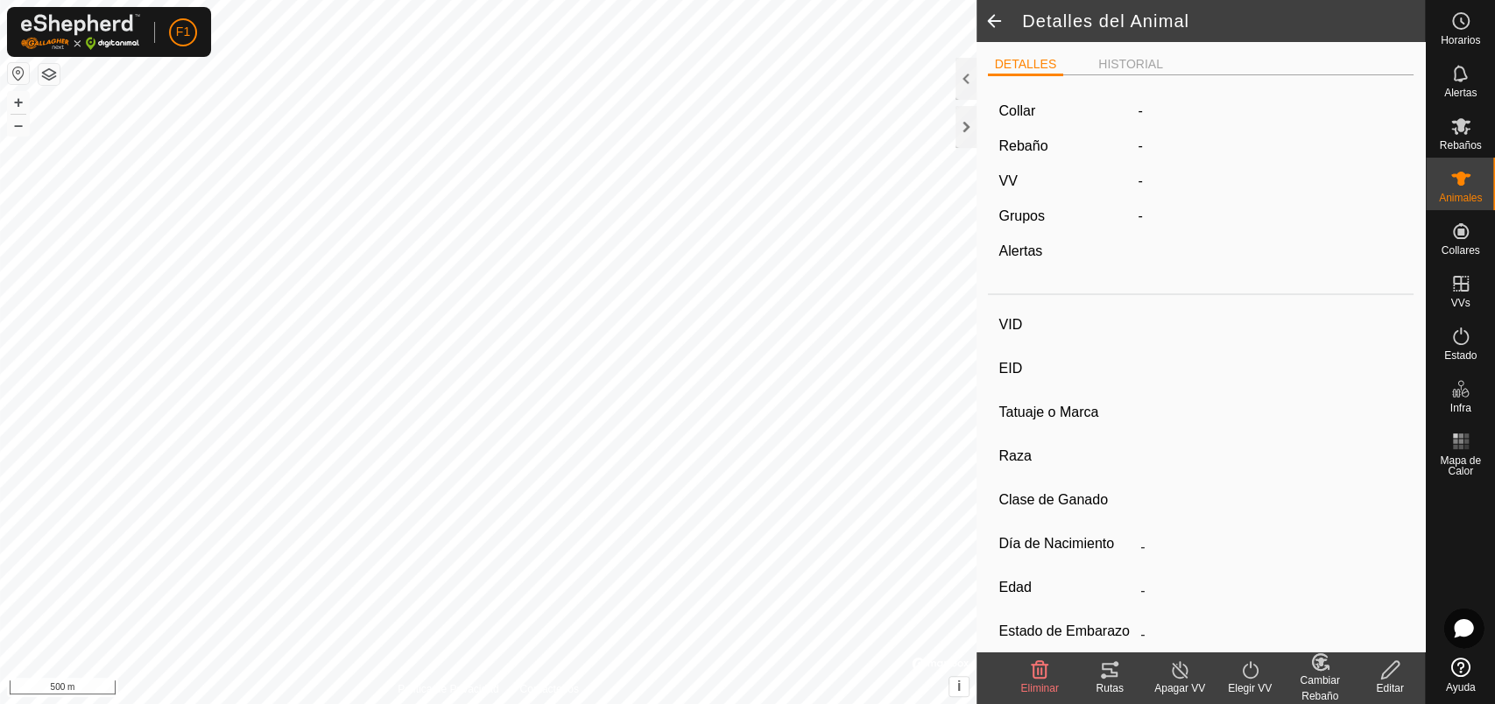
type input "03/2010"
type input "15 years 8 months"
type input "Preñada"
type input "600 kg"
type input "-"
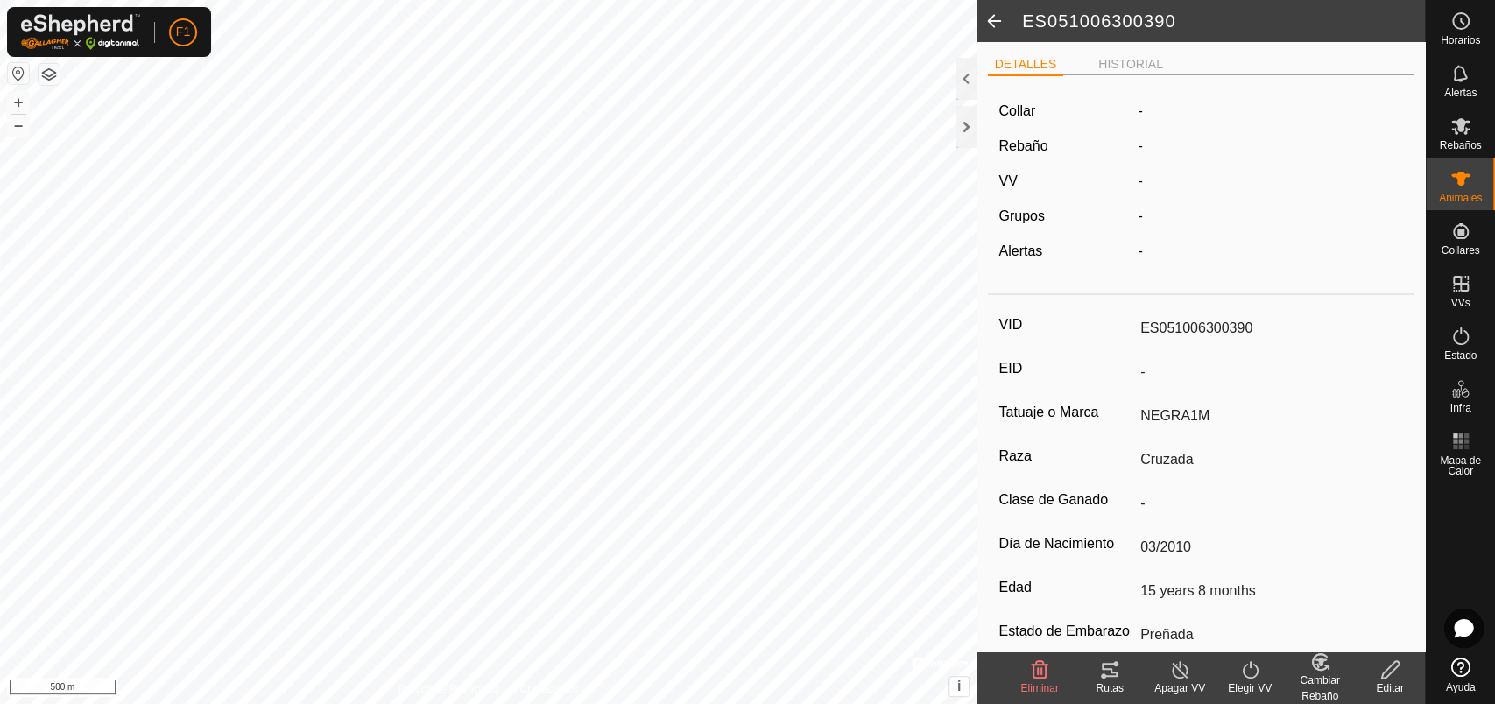
click at [1126, 75] on div "DETALLES HISTORIAL" at bounding box center [1201, 71] width 427 height 36
click at [1129, 58] on li "HISTORIAL" at bounding box center [1130, 65] width 79 height 21
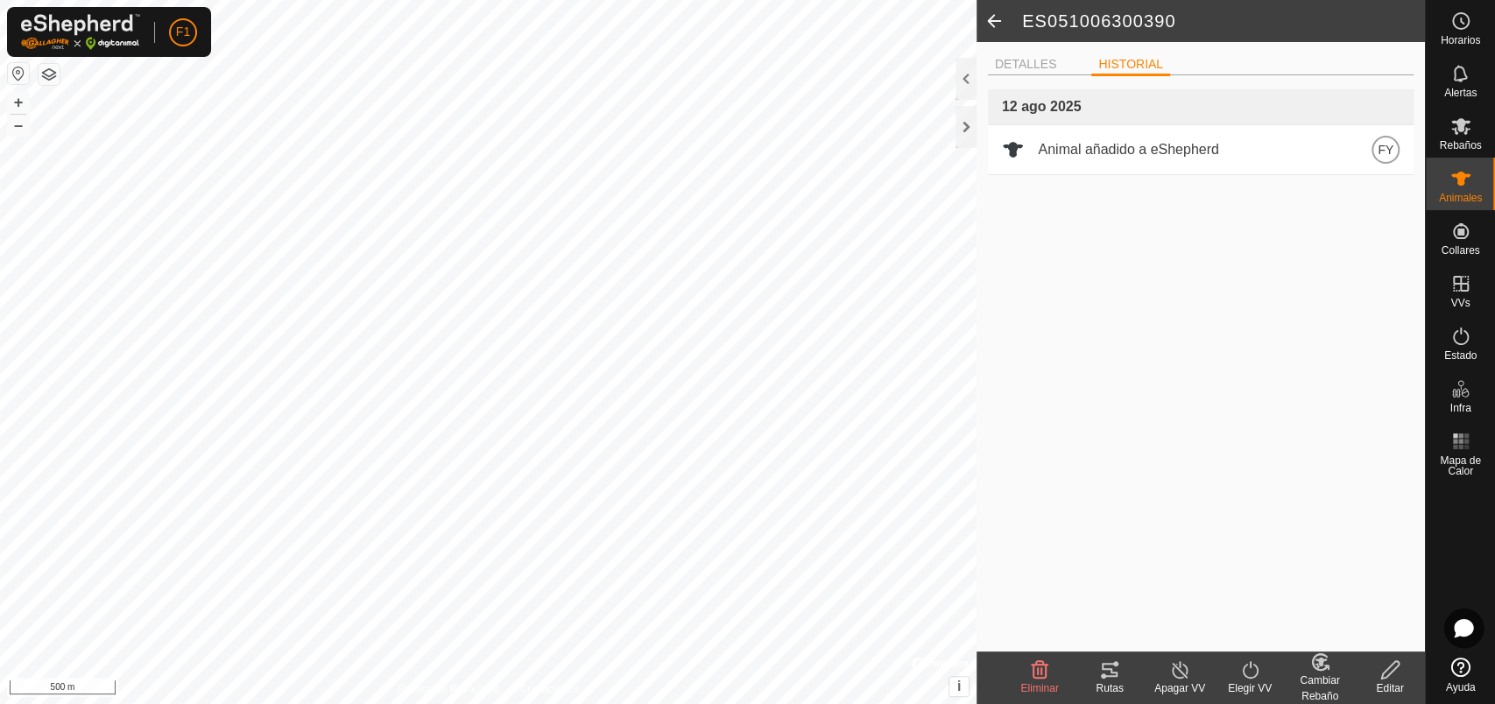
click at [988, 25] on span at bounding box center [994, 21] width 35 height 42
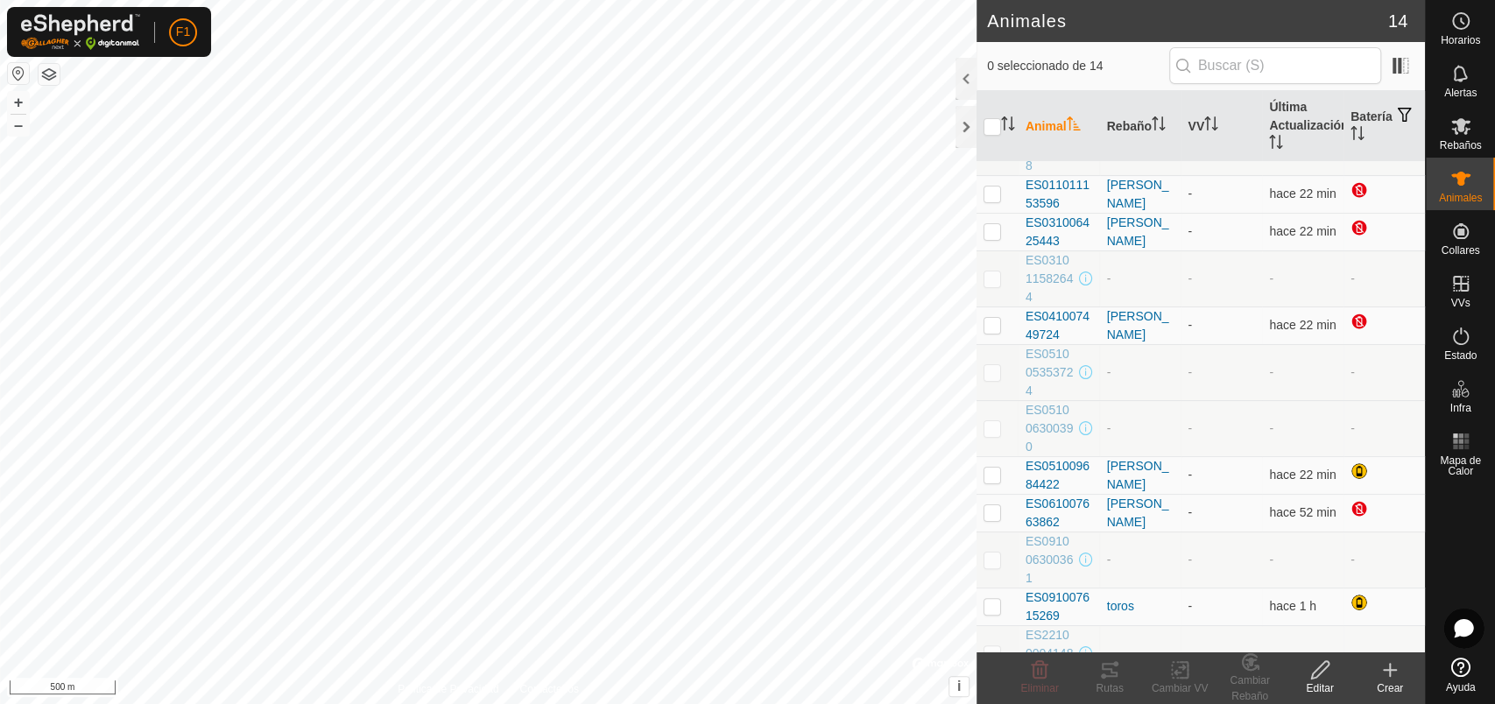
scroll to position [164, 0]
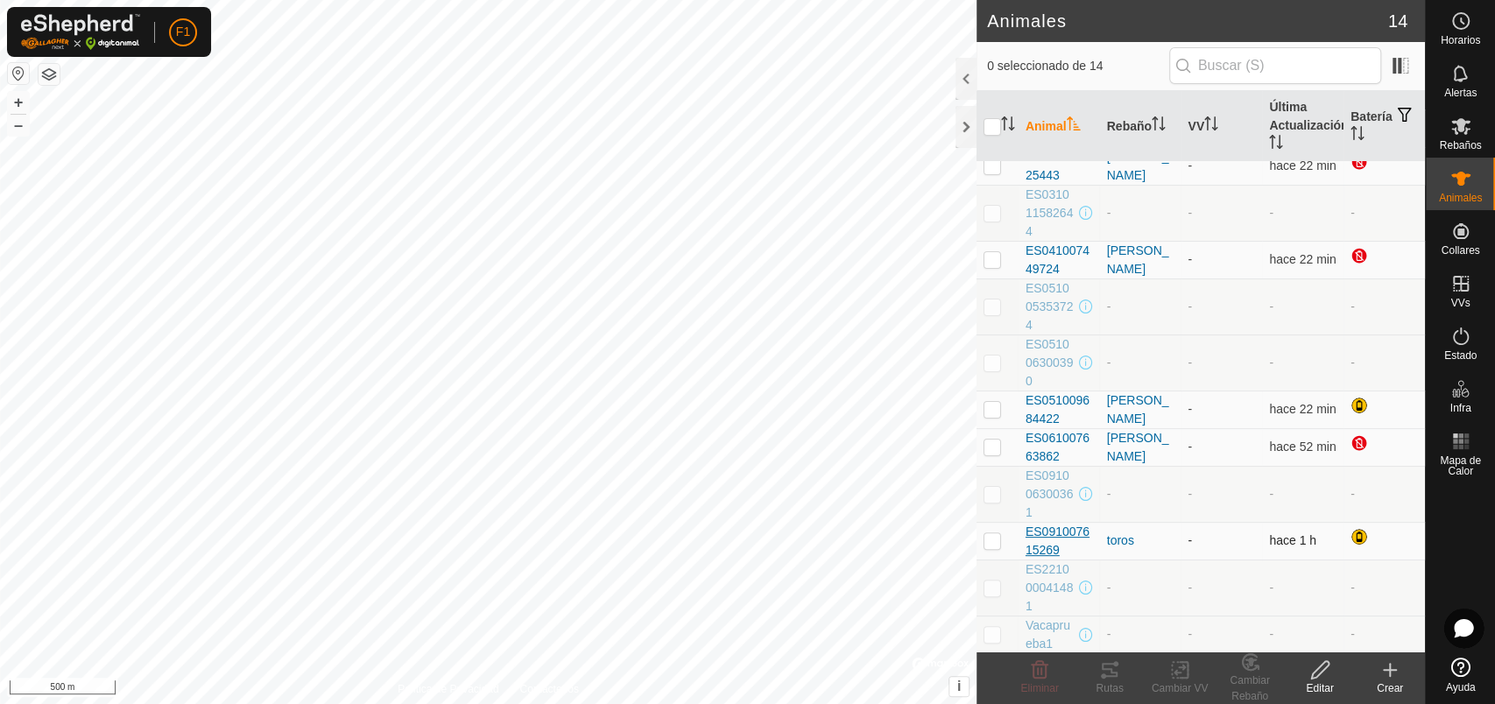
click at [1051, 538] on span "ES091007615269" at bounding box center [1059, 541] width 67 height 37
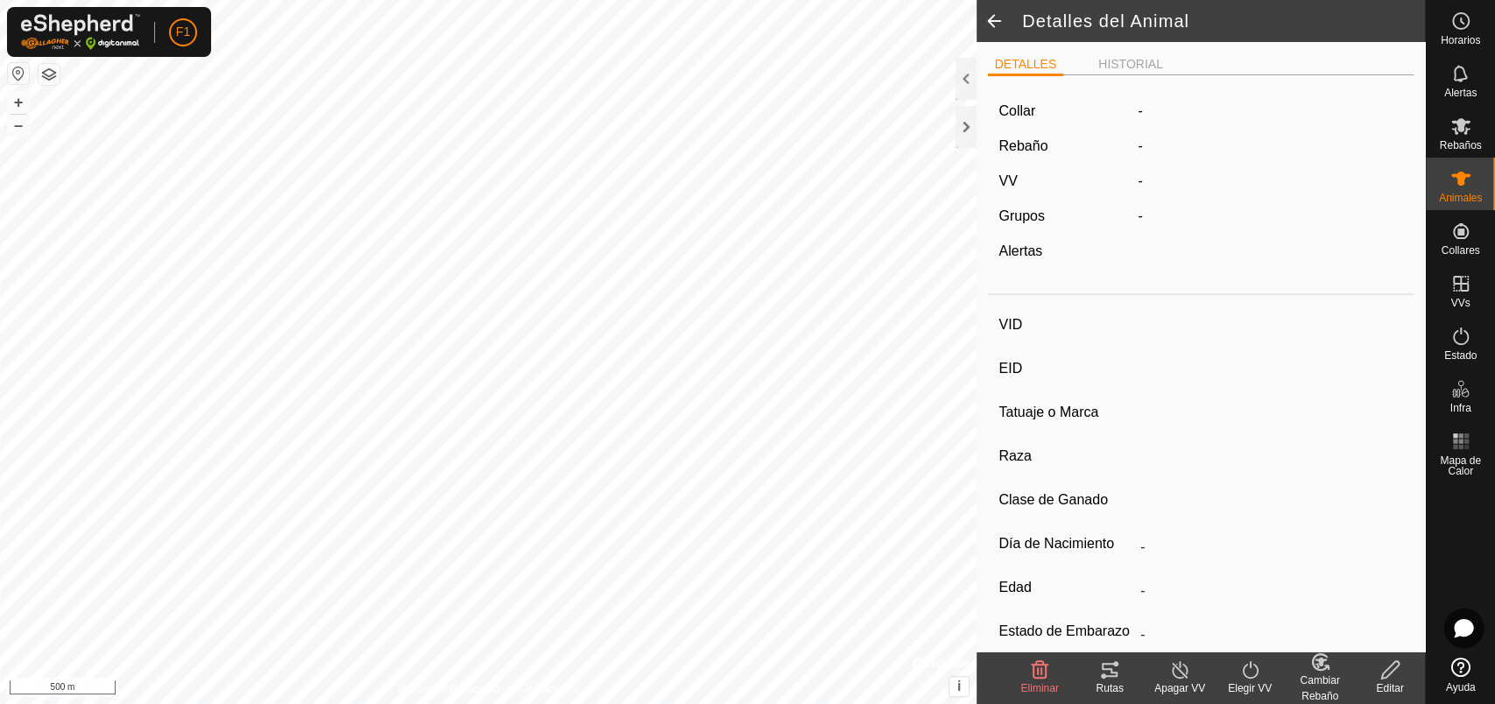
type input "ES091007615269"
type input "-"
type input "Limousine"
type input "-"
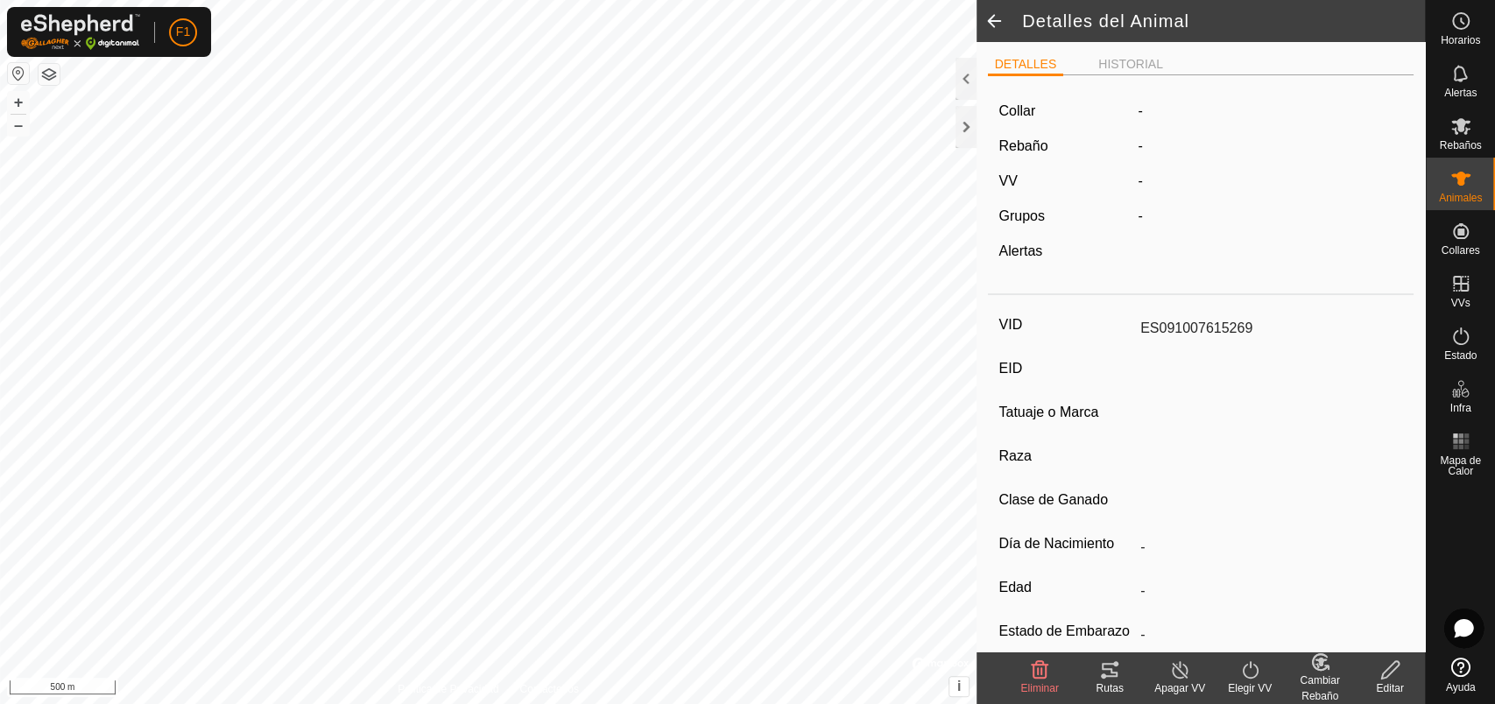
type input "05/2015"
type input "10 years 5 months"
type input "Vacía"
type input "900 kg"
type input "-"
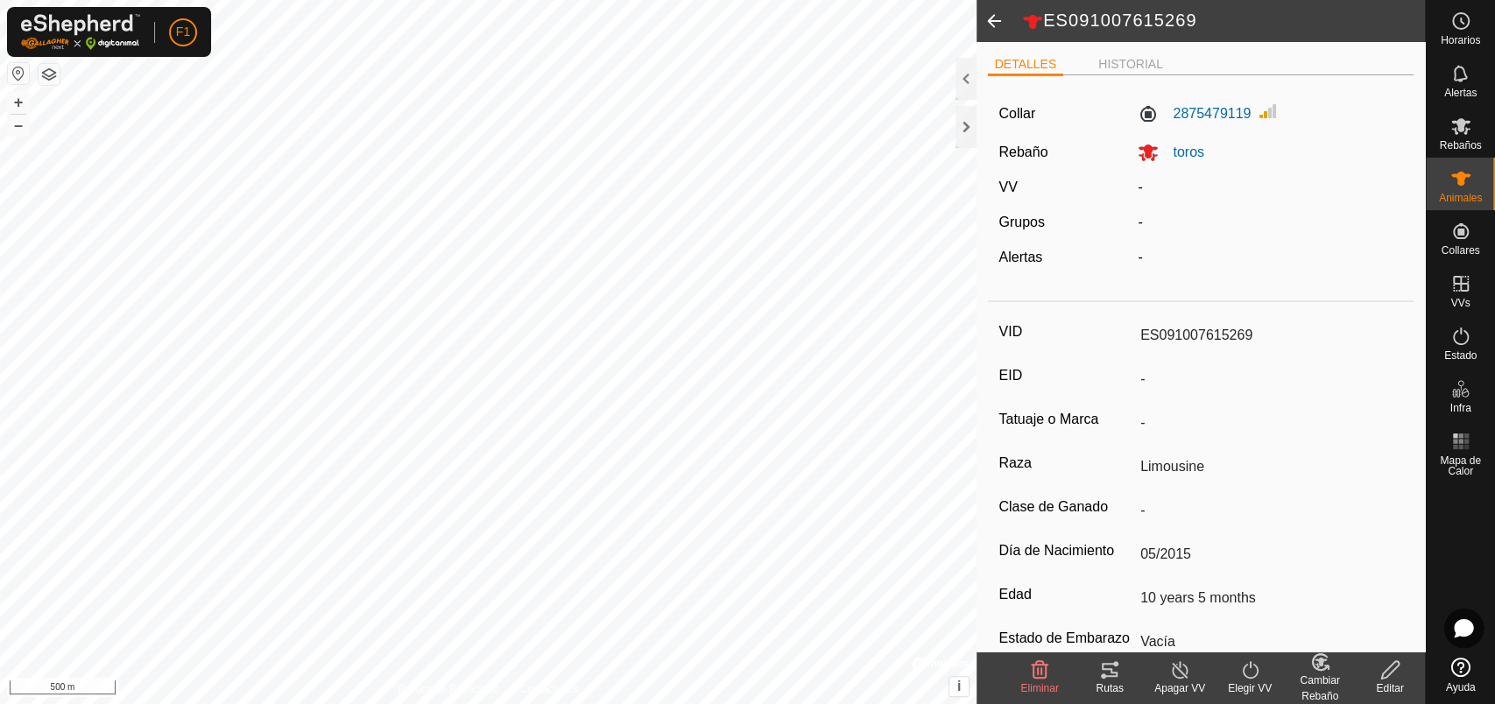
click at [986, 24] on span at bounding box center [994, 21] width 35 height 42
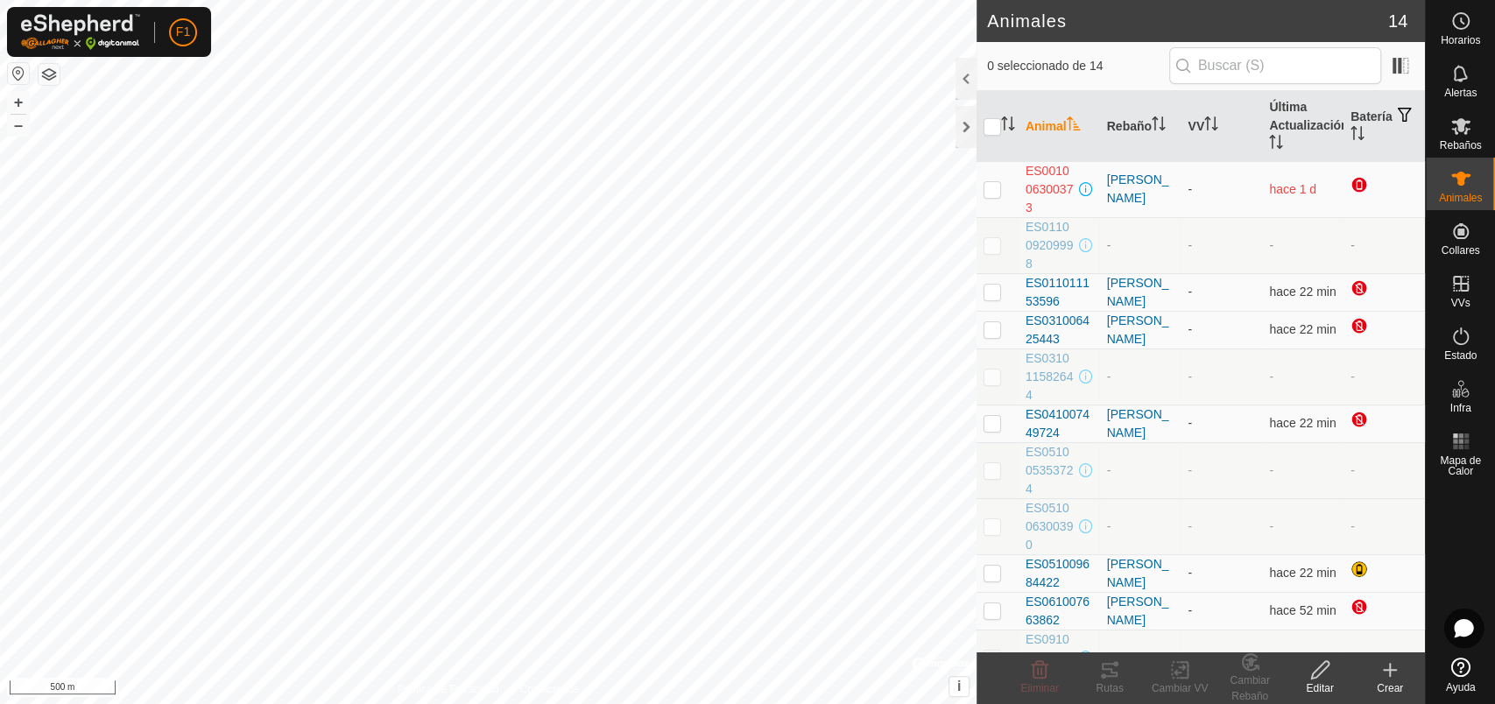
scroll to position [164, 0]
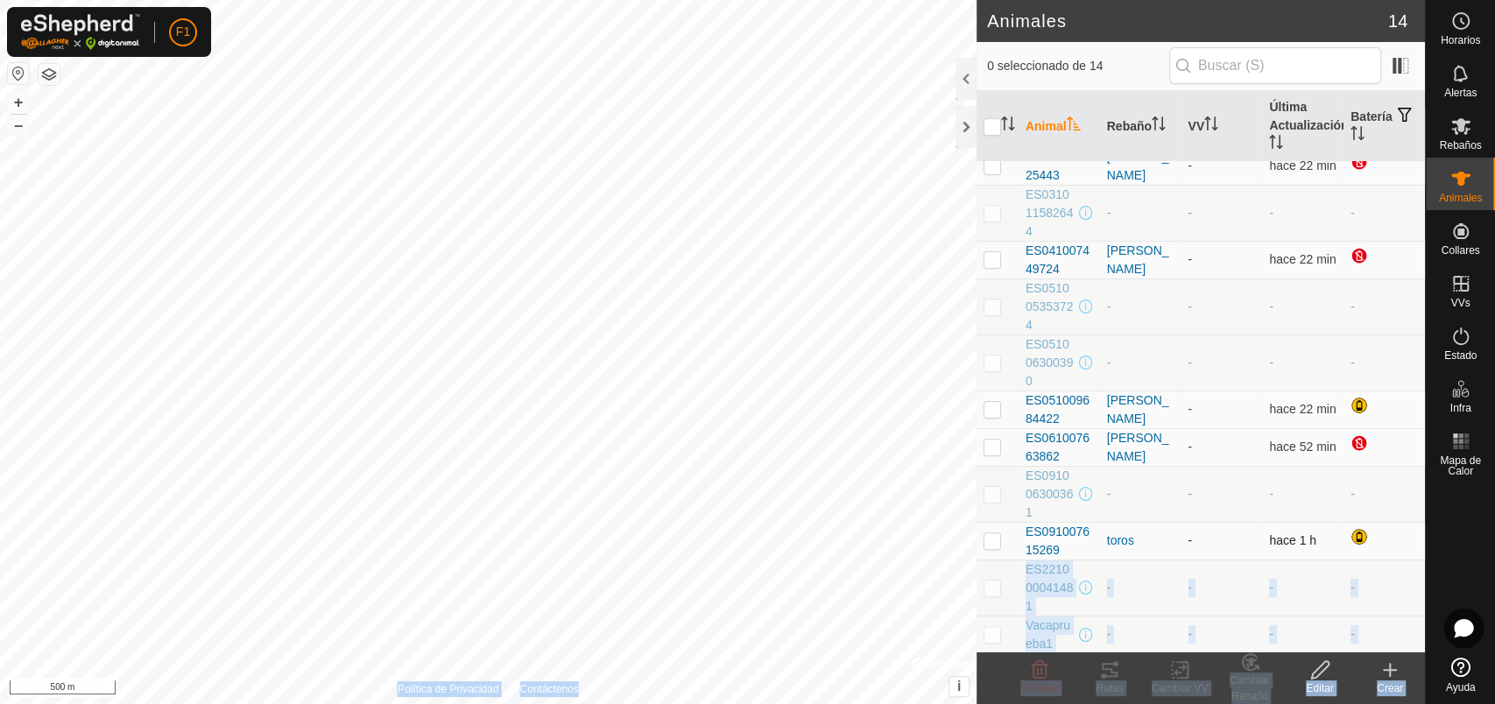
click at [929, 417] on div "Animales 14 0 seleccionado de 14 Animal Rebaño VV Última Actualización Batería …" at bounding box center [712, 352] width 1425 height 704
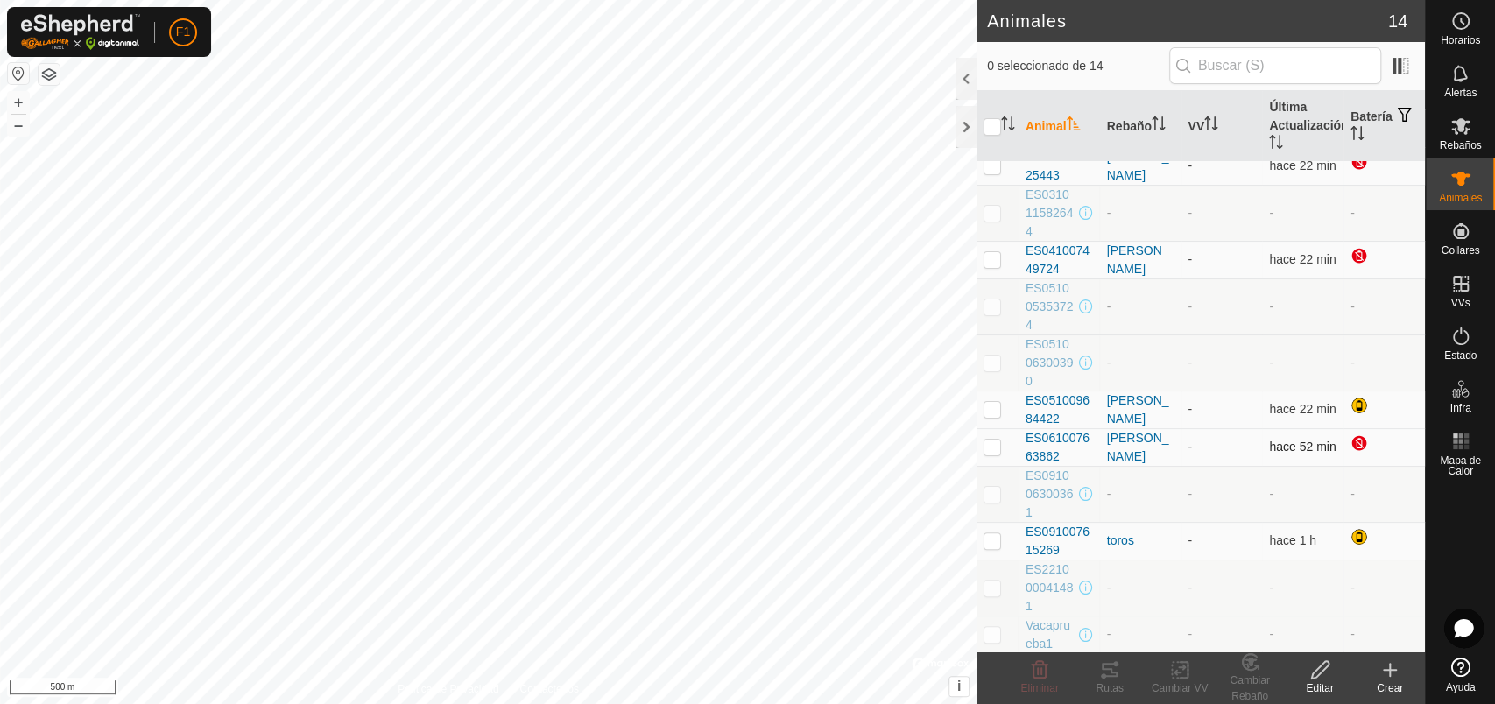
click at [991, 442] on p-checkbox at bounding box center [993, 447] width 18 height 14
checkbox input "false"
click at [988, 542] on p-checkbox at bounding box center [993, 540] width 18 height 14
checkbox input "true"
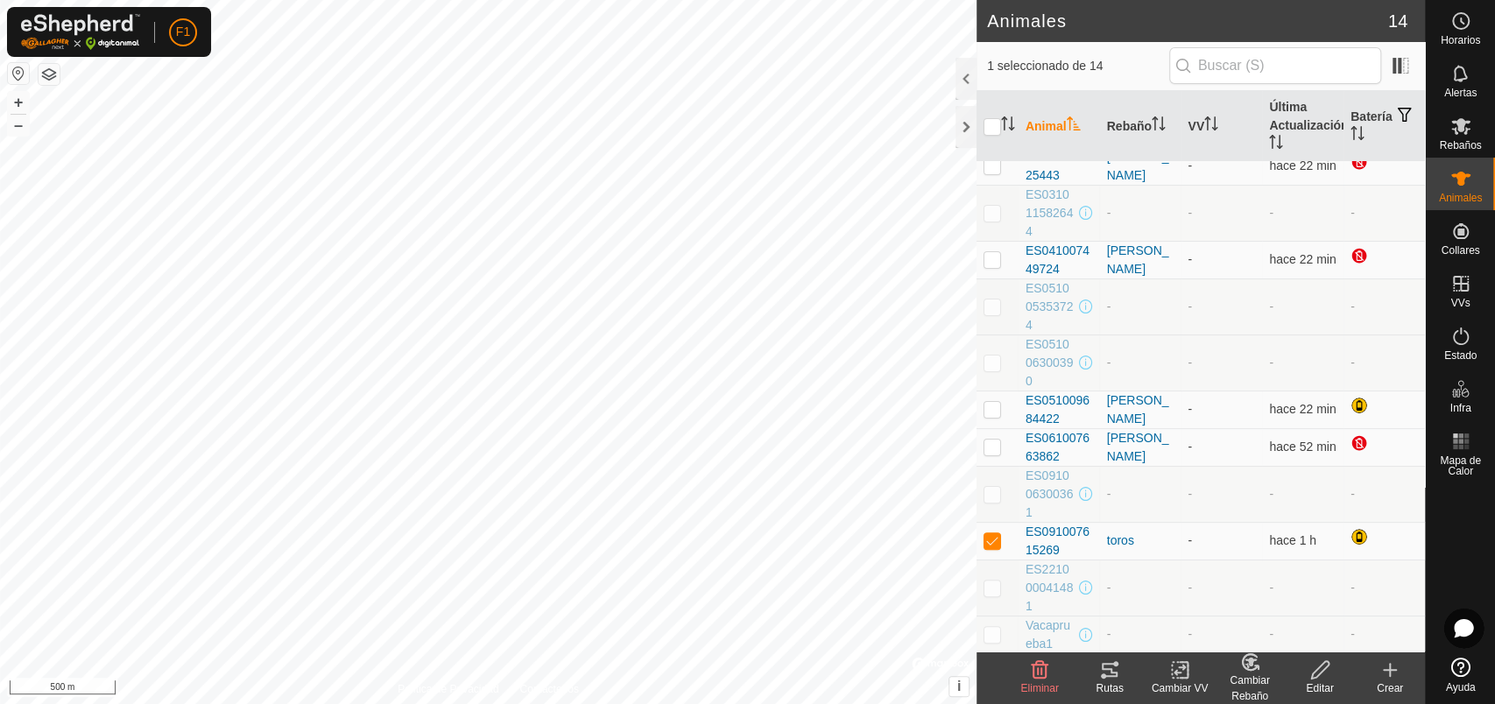
click at [1173, 671] on icon at bounding box center [1180, 670] width 22 height 21
click at [1107, 684] on div "Rutas" at bounding box center [1110, 689] width 70 height 16
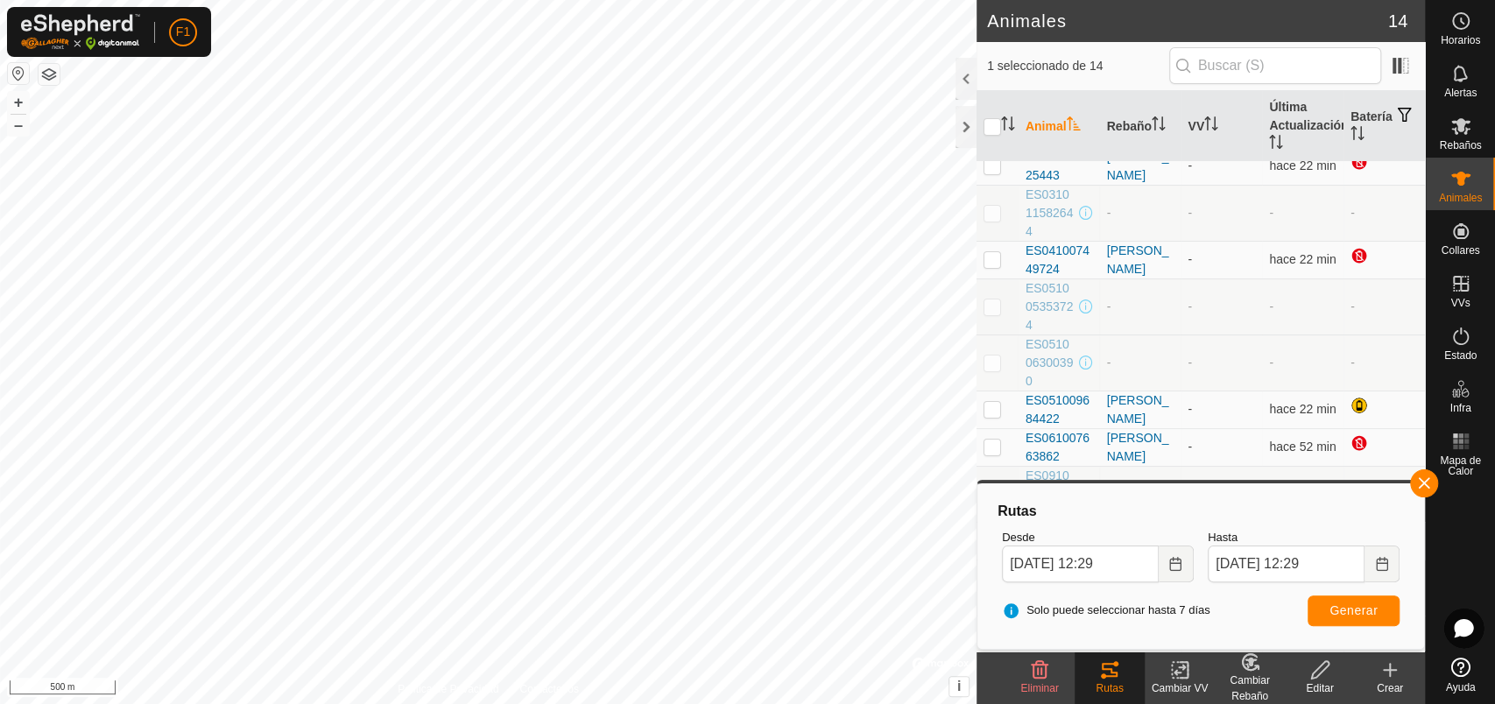
click at [1107, 686] on div "Rutas" at bounding box center [1110, 689] width 70 height 16
click at [1415, 477] on button "button" at bounding box center [1424, 483] width 28 height 28
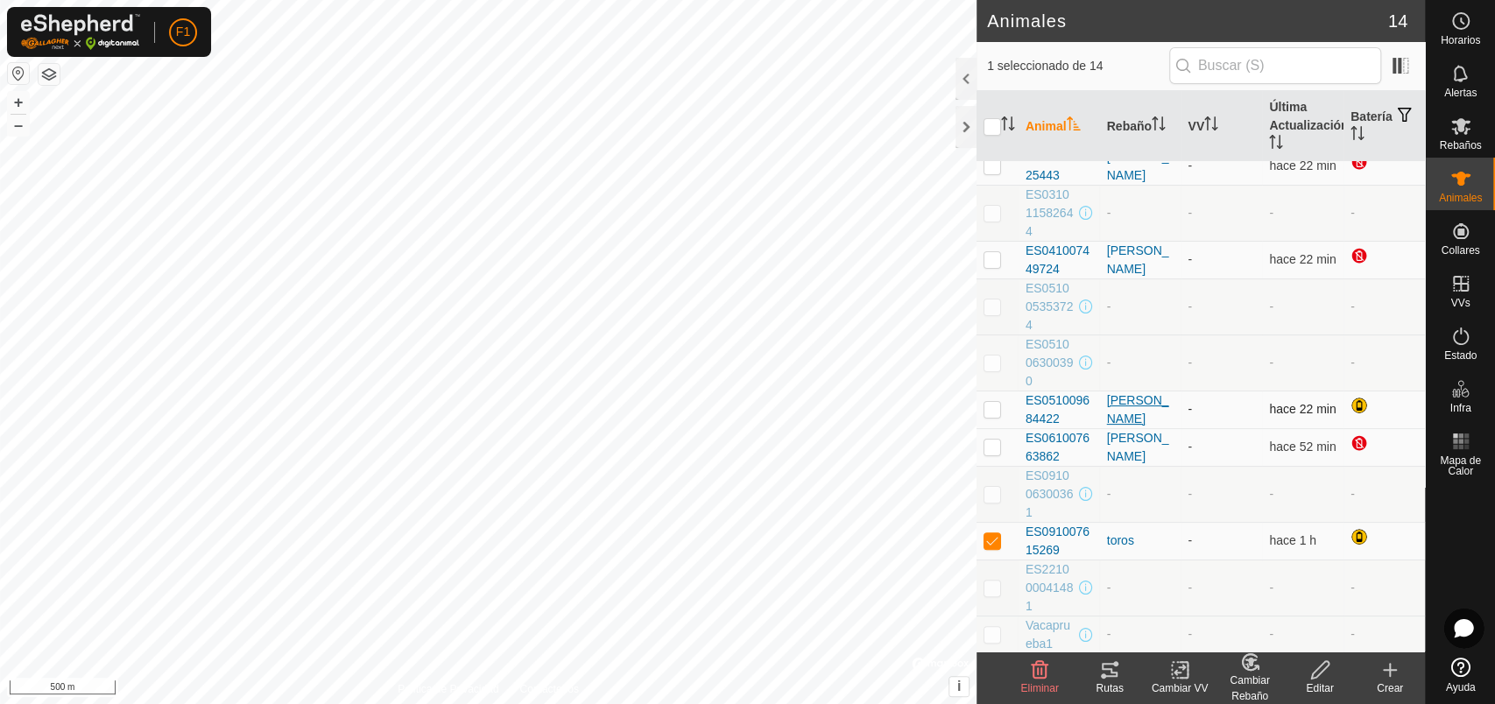
click at [1133, 406] on div "[PERSON_NAME]" at bounding box center [1140, 410] width 67 height 37
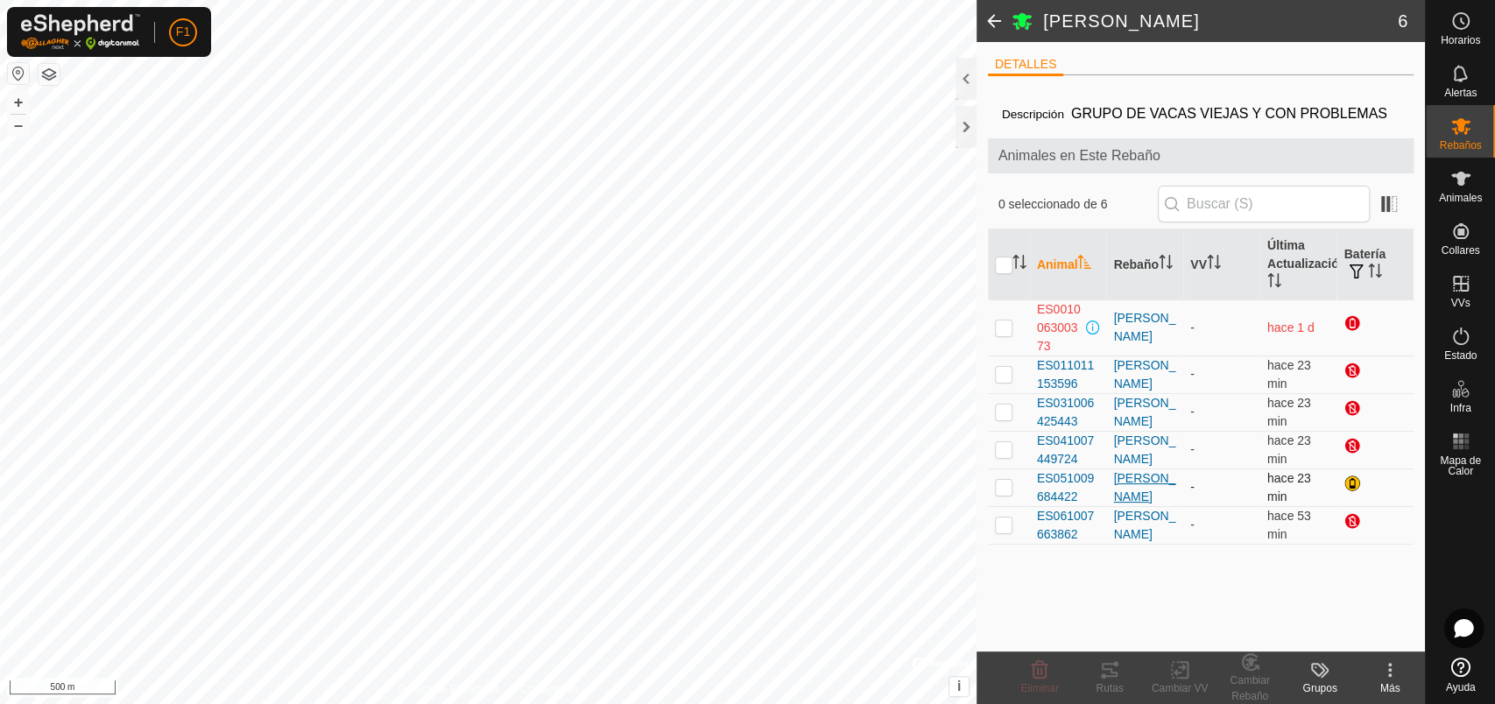
click at [1118, 482] on div "[PERSON_NAME]" at bounding box center [1144, 487] width 63 height 37
click at [1116, 482] on div "[PERSON_NAME]" at bounding box center [1144, 487] width 63 height 37
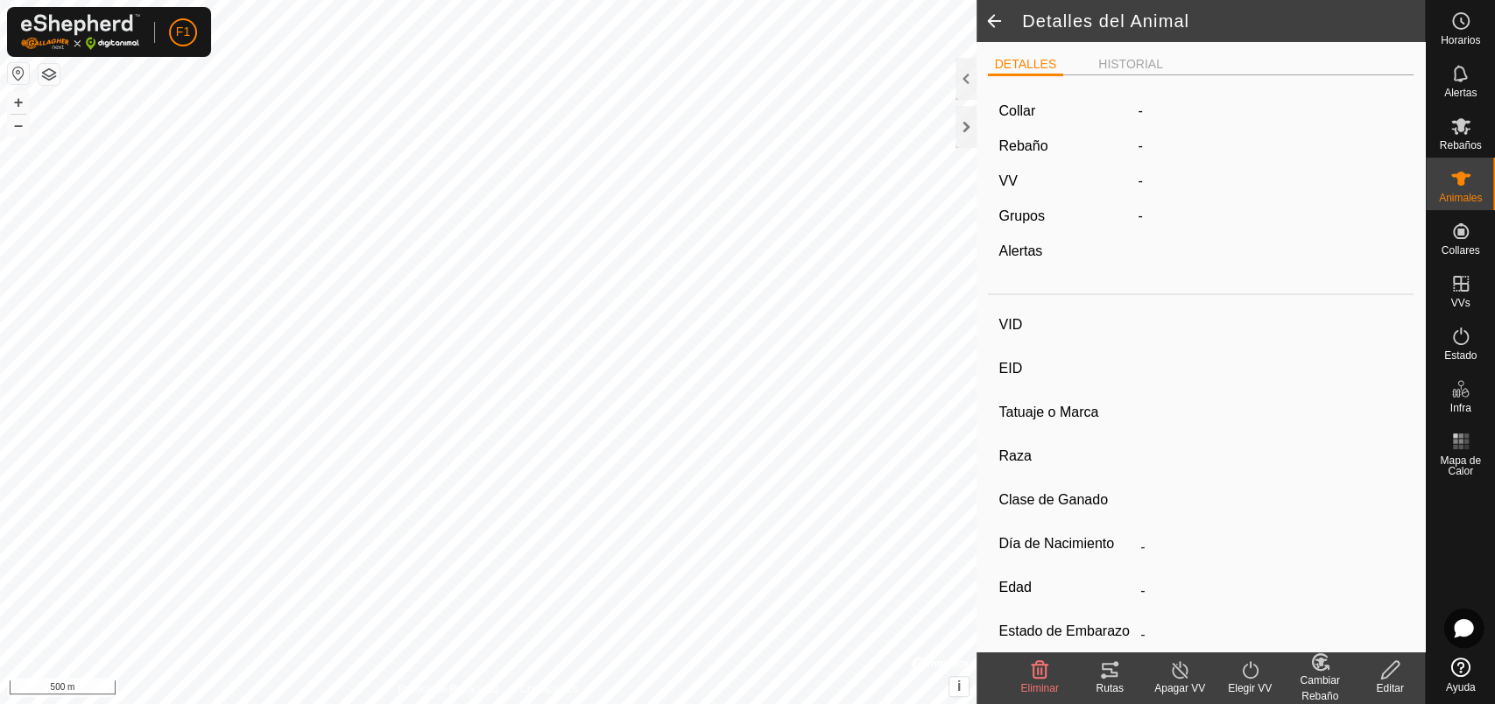
type input "ES001006300373"
type input "-"
type input "Cruzada"
type input "-"
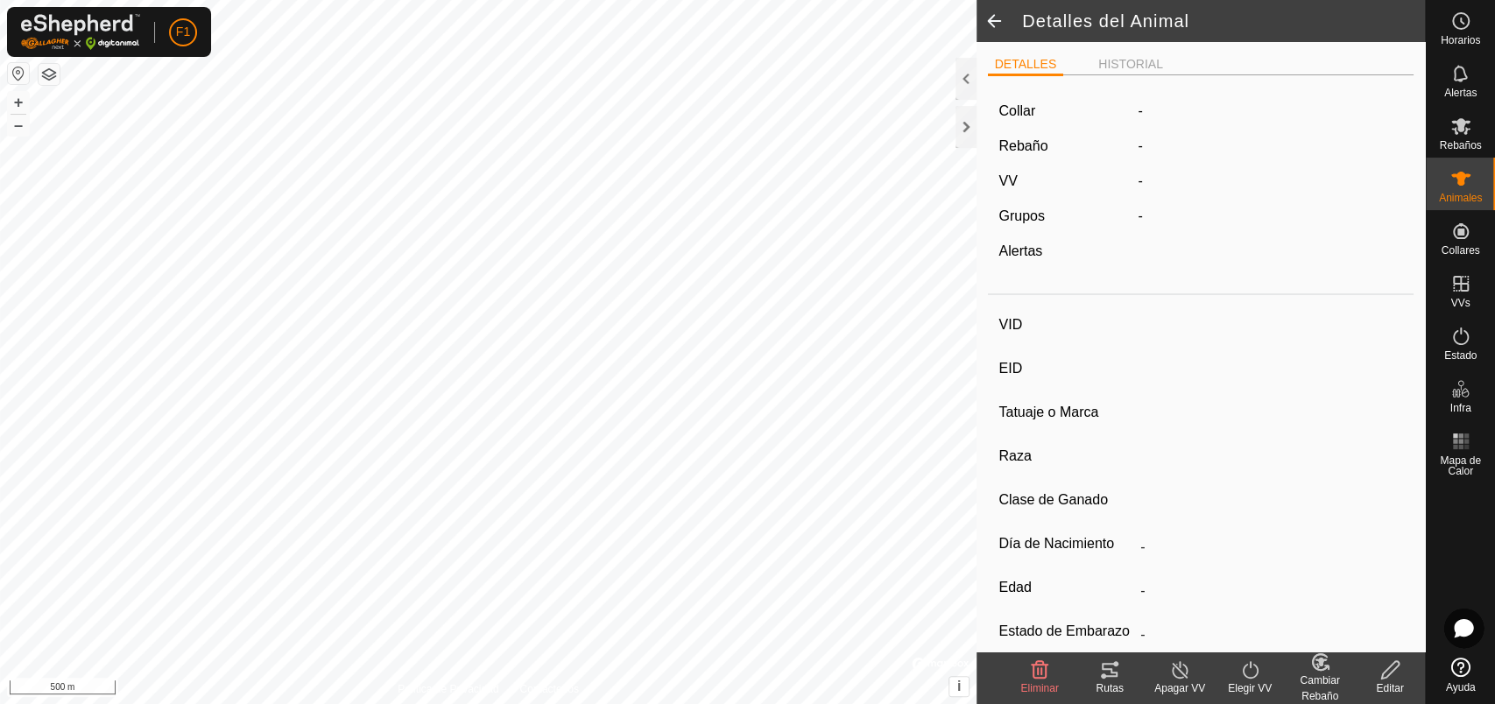
type input "02/2010"
type input "15 years 9 months"
type input "Preñada"
type input "500 kg"
type input "-"
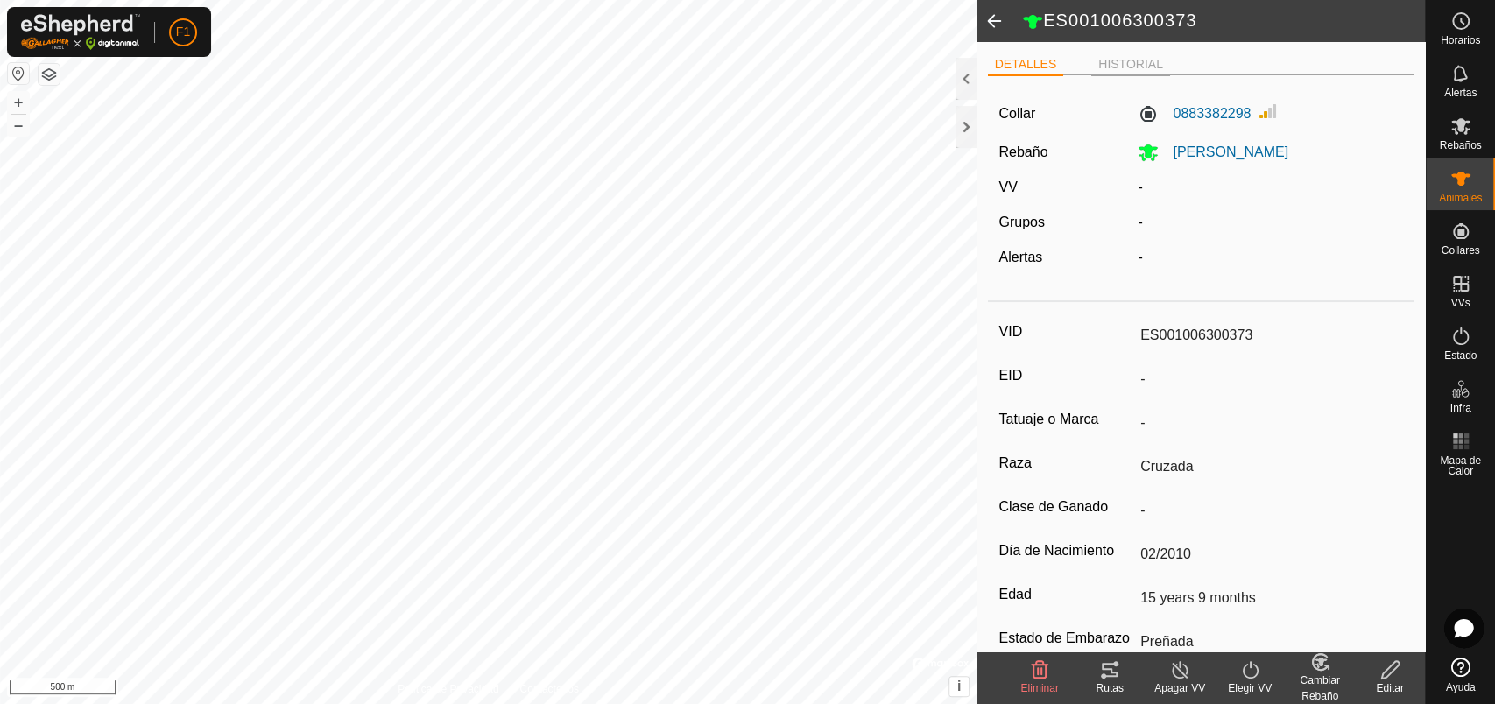
click at [1144, 63] on li "HISTORIAL" at bounding box center [1130, 65] width 79 height 21
